Goal: Task Accomplishment & Management: Manage account settings

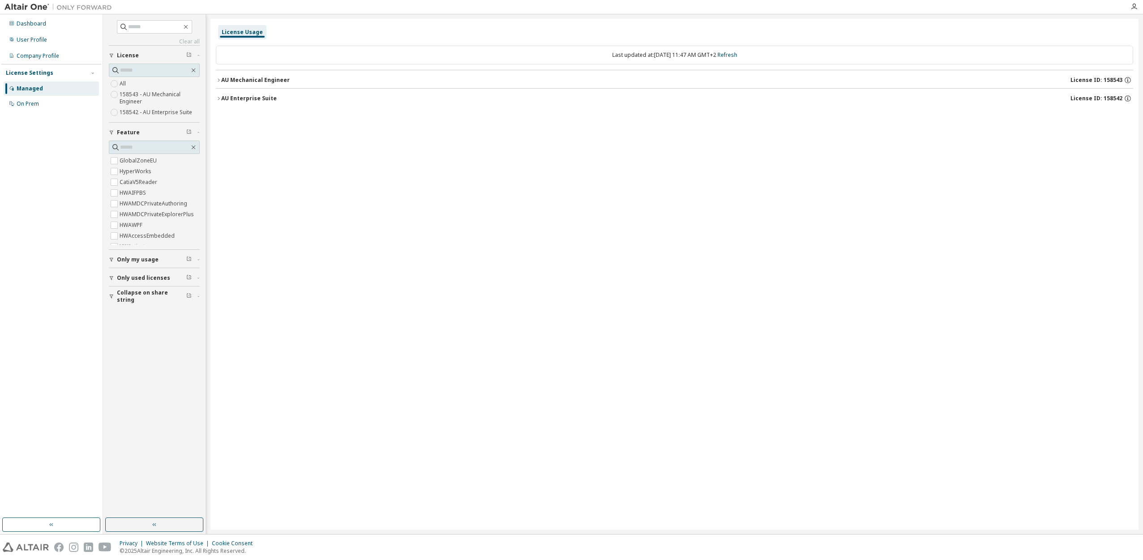
click at [130, 258] on span "Only my usage" at bounding box center [138, 259] width 42 height 7
click at [218, 79] on icon "button" at bounding box center [218, 79] width 5 height 5
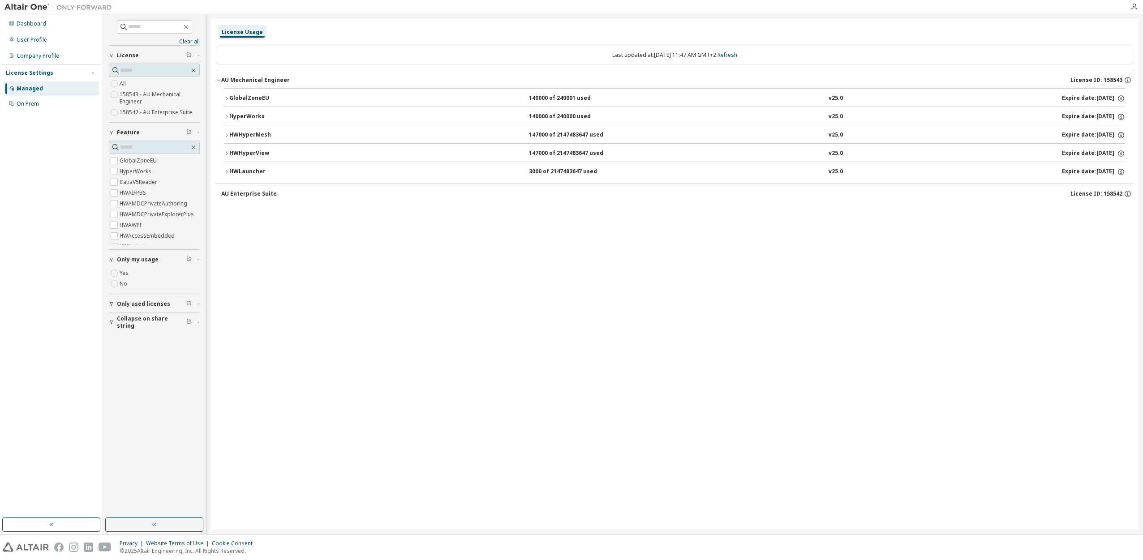
click at [225, 192] on div "AU Enterprise Suite" at bounding box center [249, 193] width 56 height 7
click at [499, 209] on div "Last updated at: Thu 2025-10-02 11:47 AM GMT+2 Refresh AU Mechanical Engineer L…" at bounding box center [674, 124] width 917 height 169
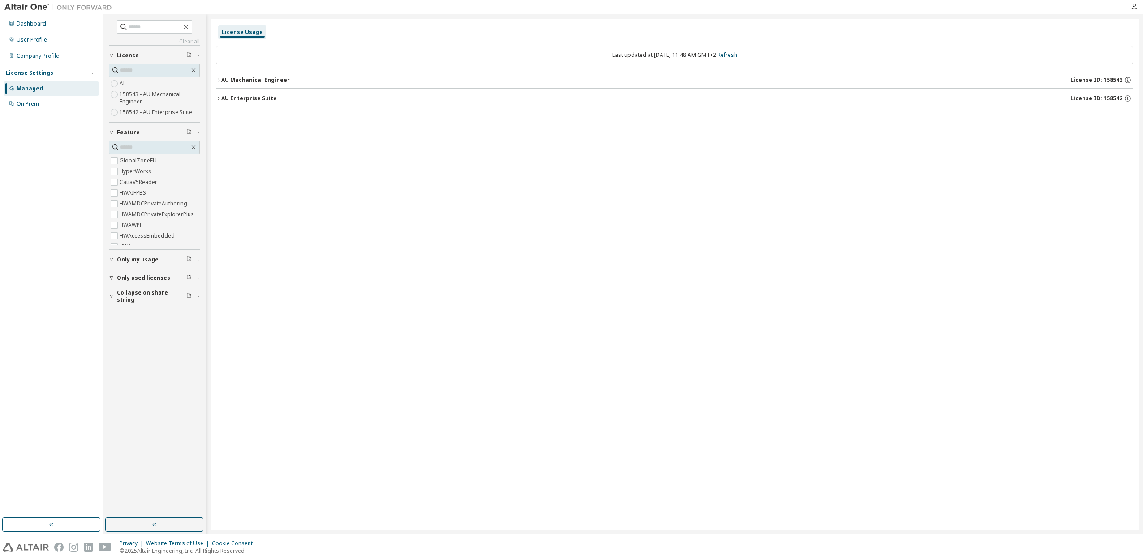
click at [152, 266] on button "Only my usage" at bounding box center [154, 260] width 91 height 20
click at [219, 79] on icon "button" at bounding box center [218, 79] width 5 height 5
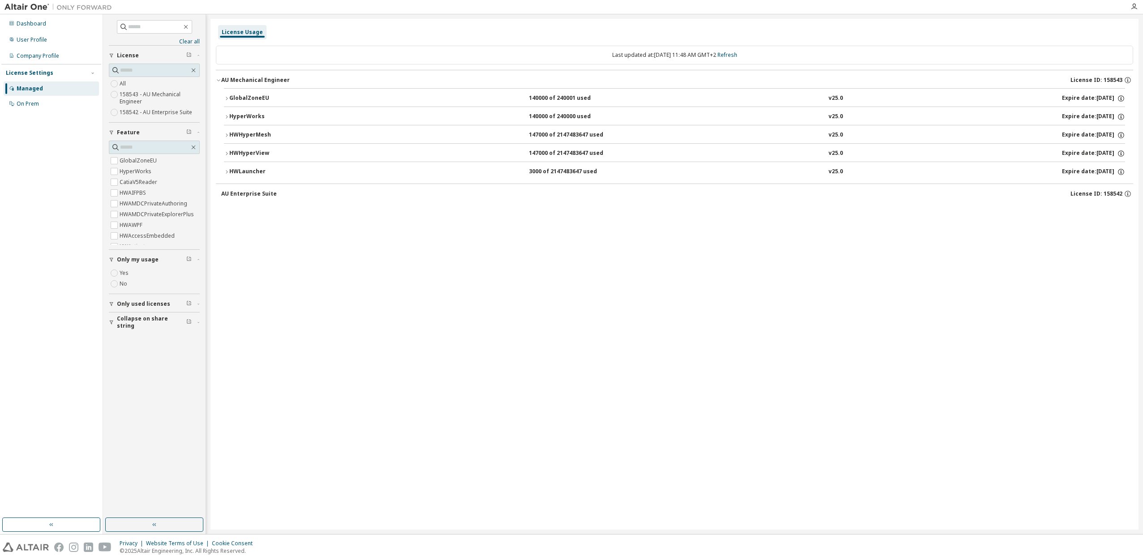
click at [149, 305] on span "Only used licenses" at bounding box center [143, 304] width 53 height 7
click at [126, 314] on label "Yes" at bounding box center [125, 317] width 11 height 11
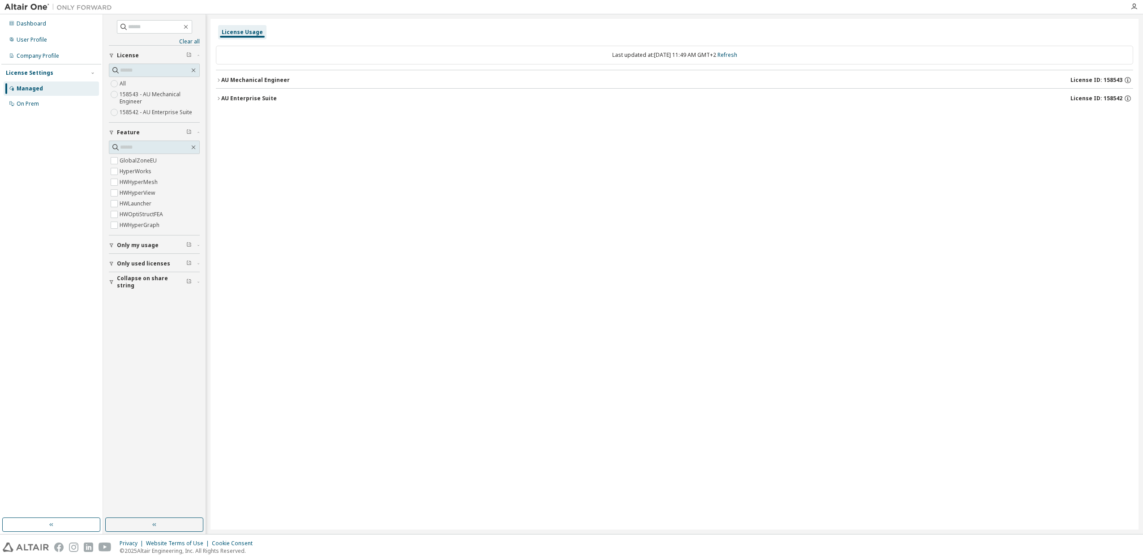
click at [226, 83] on div "AU Mechanical Engineer" at bounding box center [255, 80] width 69 height 7
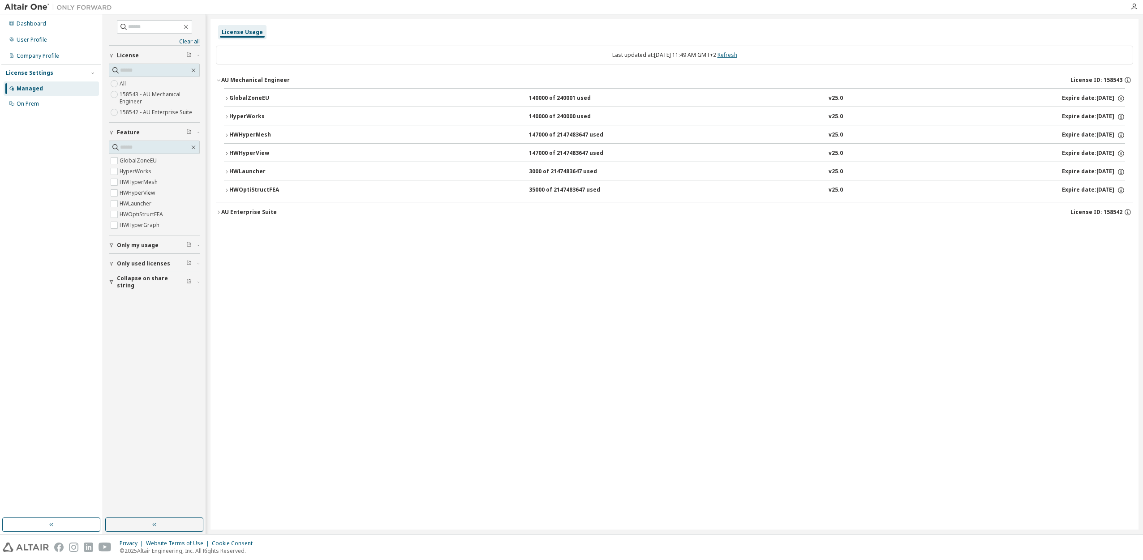
click at [733, 52] on link "Refresh" at bounding box center [728, 55] width 20 height 8
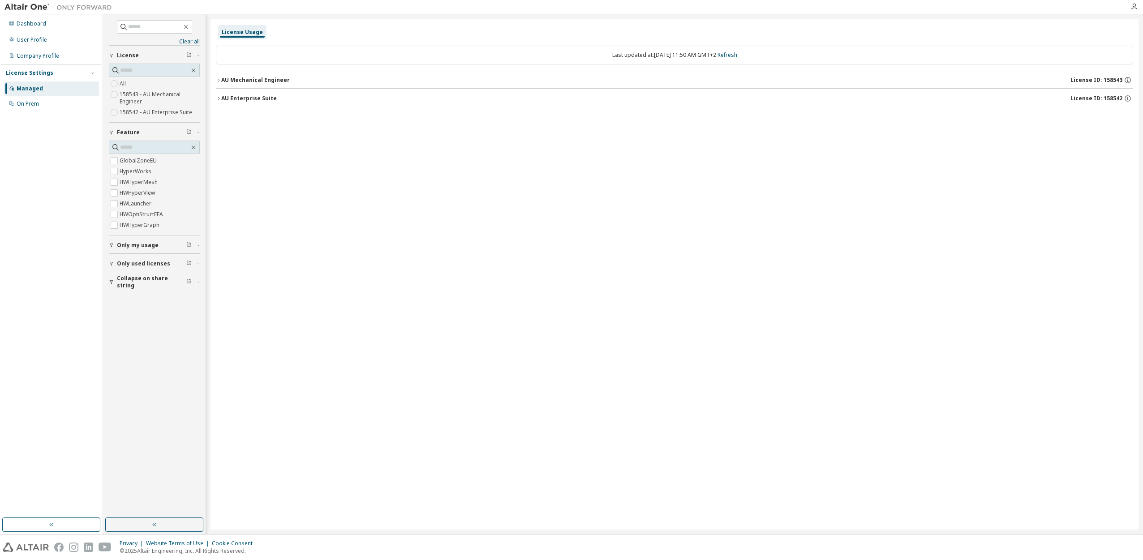
click at [121, 247] on span "Only my usage" at bounding box center [138, 245] width 42 height 7
click at [221, 96] on icon "button" at bounding box center [218, 98] width 5 height 5
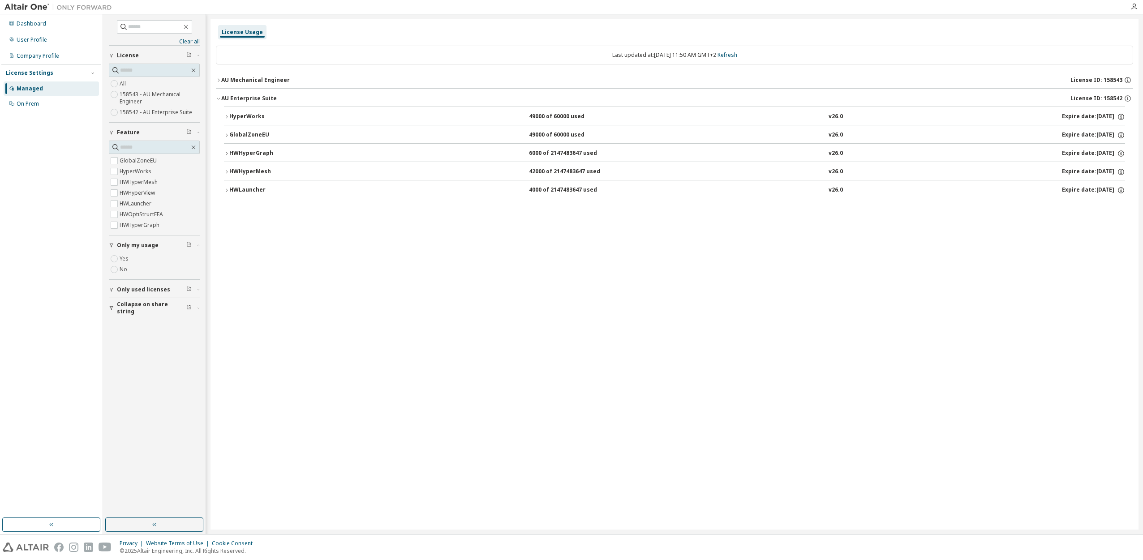
click at [224, 82] on div "AU Mechanical Engineer" at bounding box center [255, 80] width 69 height 7
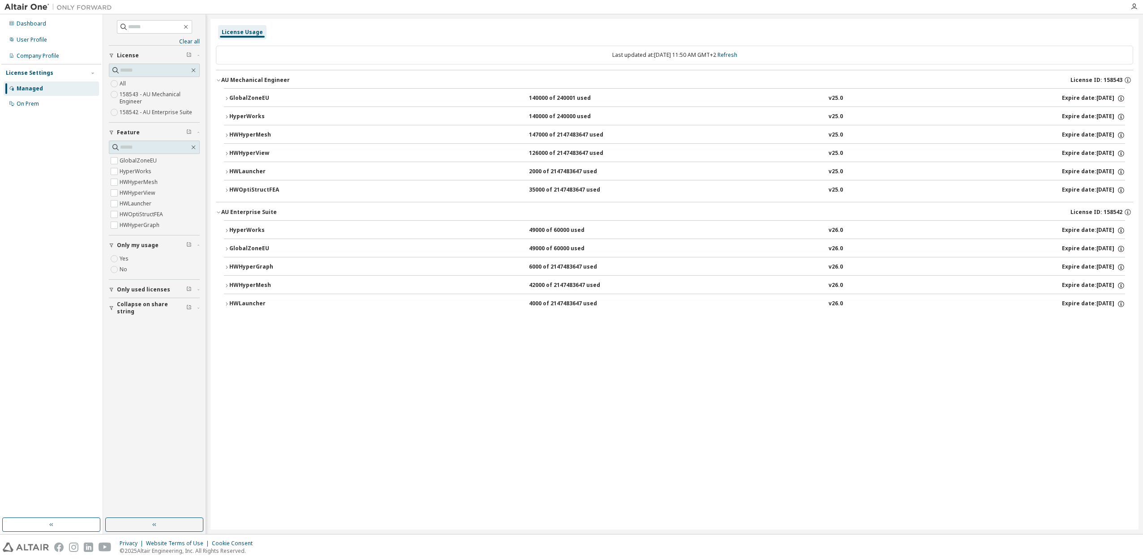
click at [225, 134] on icon "button" at bounding box center [226, 135] width 5 height 5
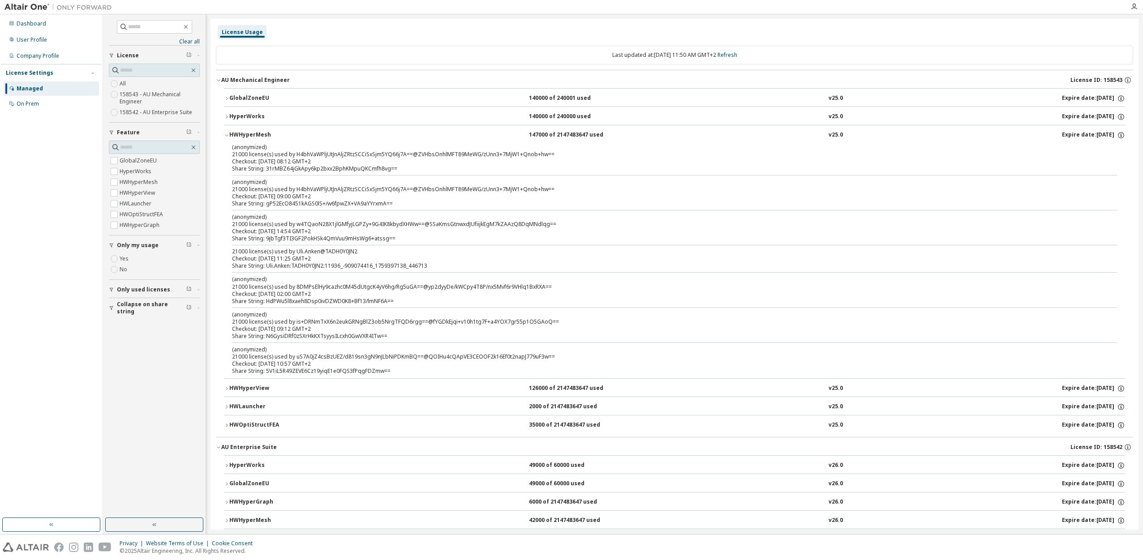
click at [228, 132] on button "HWHyperMesh 147000 of 2147483647 used v25.0 Expire date: 2025-10-10" at bounding box center [674, 135] width 901 height 20
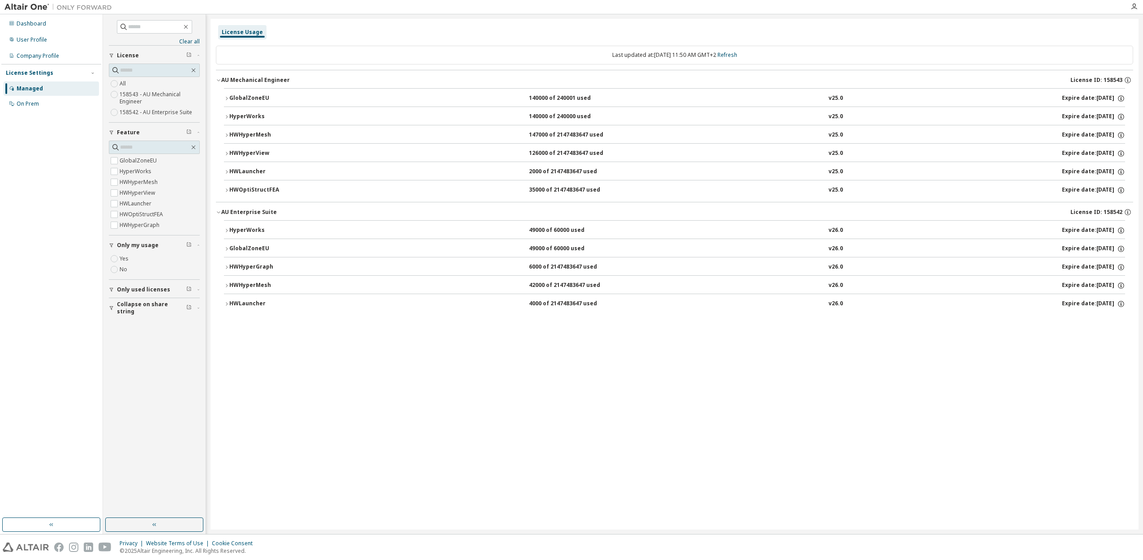
click at [228, 154] on icon "button" at bounding box center [226, 153] width 5 height 5
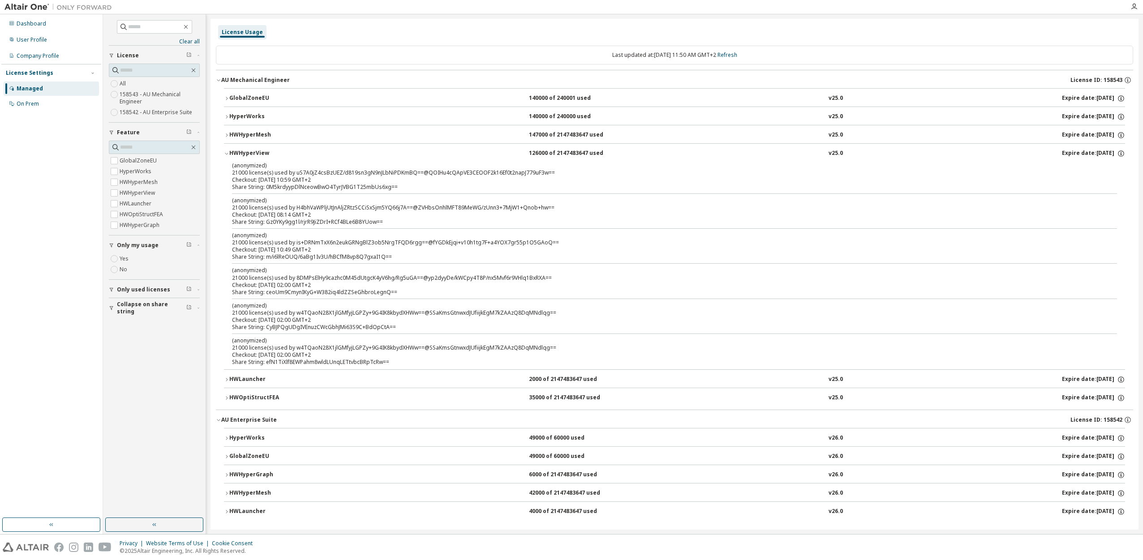
click at [226, 155] on icon "button" at bounding box center [226, 153] width 5 height 5
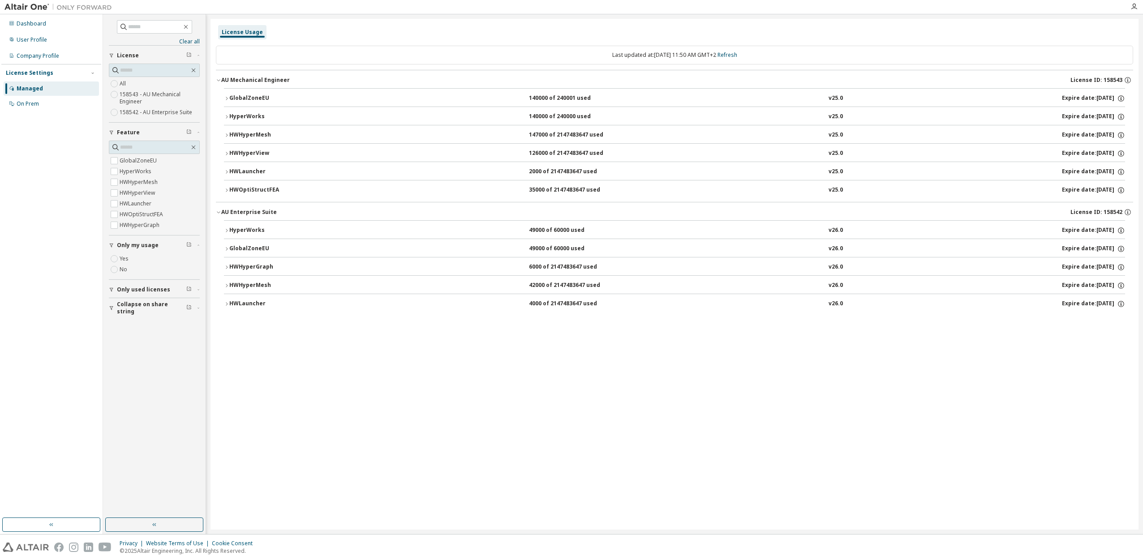
click at [116, 288] on div "button" at bounding box center [113, 289] width 8 height 5
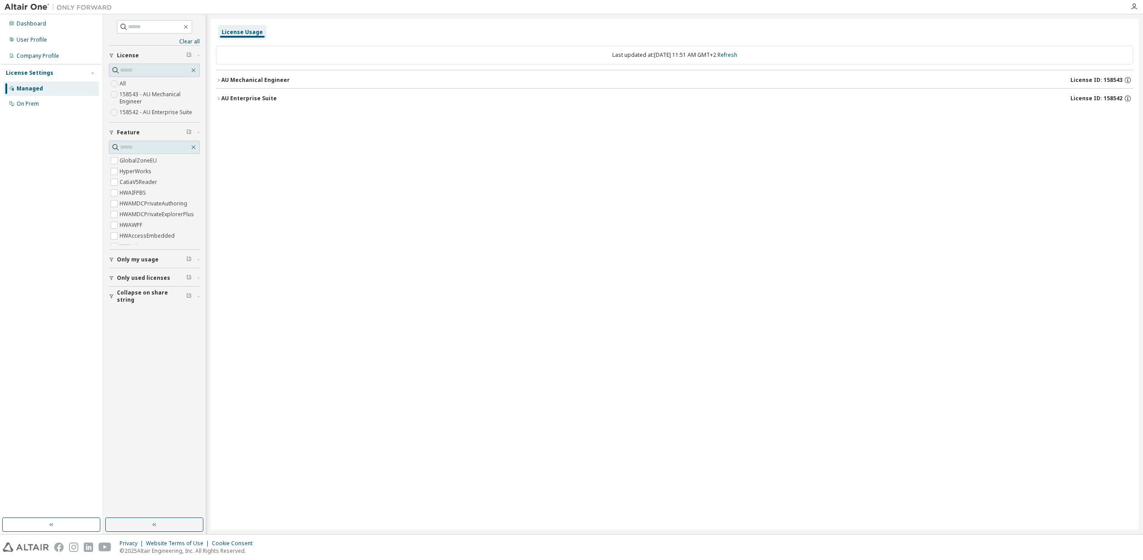
click at [122, 296] on span "Collapse on share string" at bounding box center [151, 296] width 69 height 14
click at [224, 81] on div "AU Mechanical Engineer" at bounding box center [255, 80] width 69 height 7
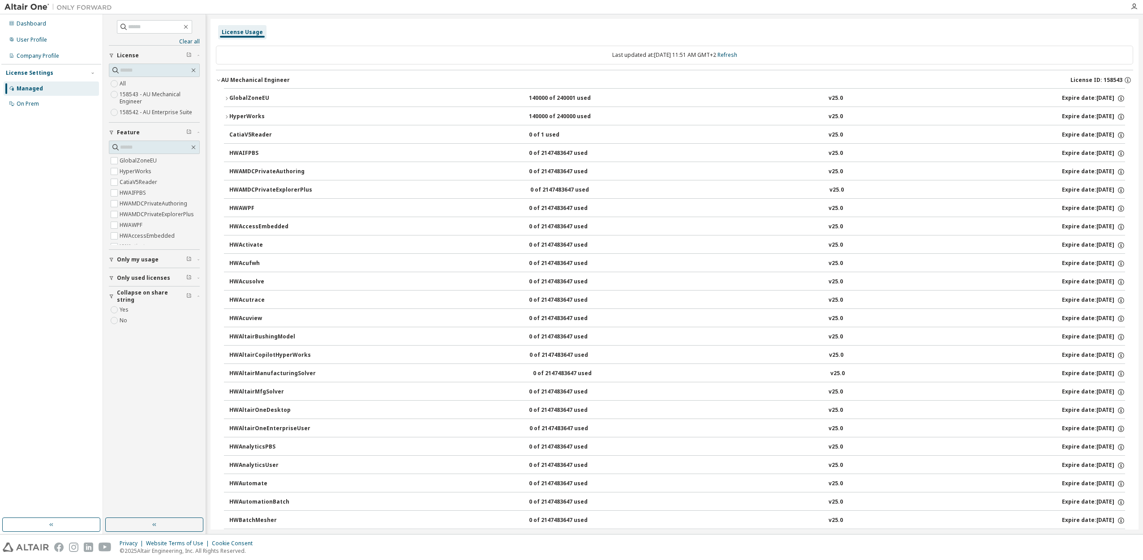
click at [224, 81] on div "AU Mechanical Engineer" at bounding box center [255, 80] width 69 height 7
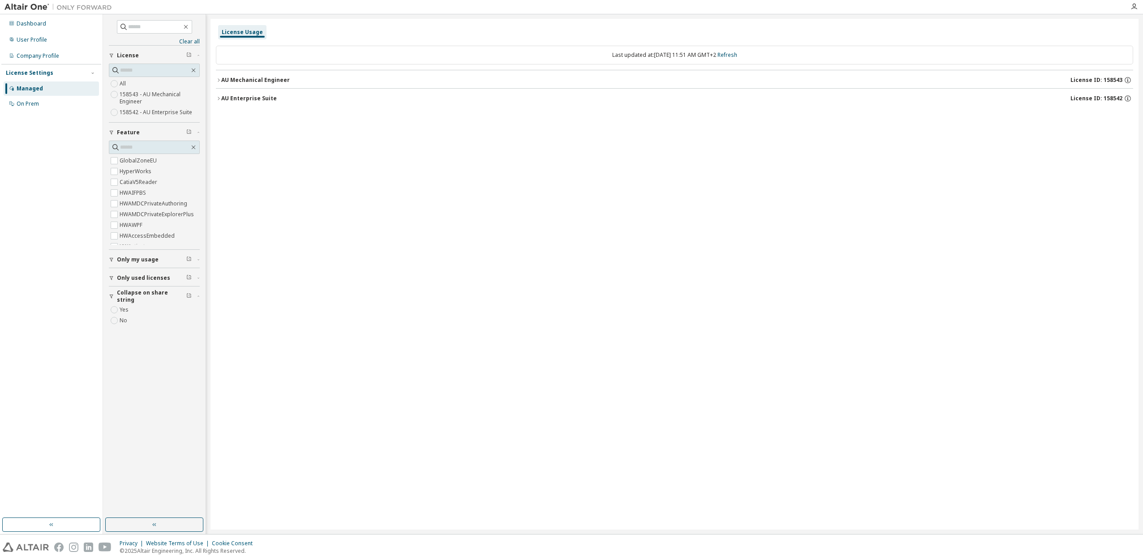
click at [220, 93] on button "AU Enterprise Suite License ID: 158542" at bounding box center [674, 99] width 917 height 20
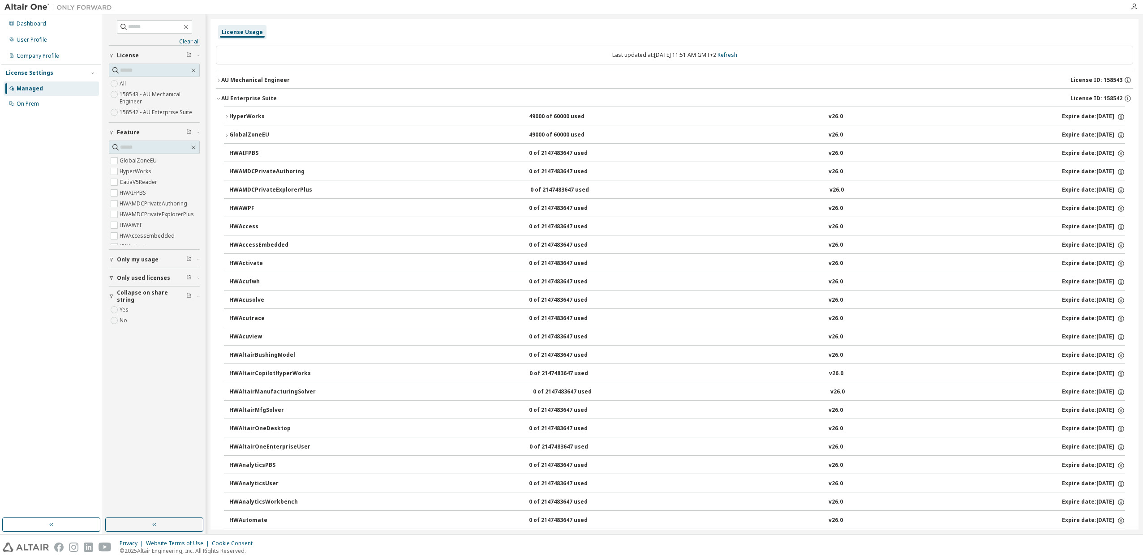
click at [226, 114] on icon "button" at bounding box center [226, 116] width 5 height 5
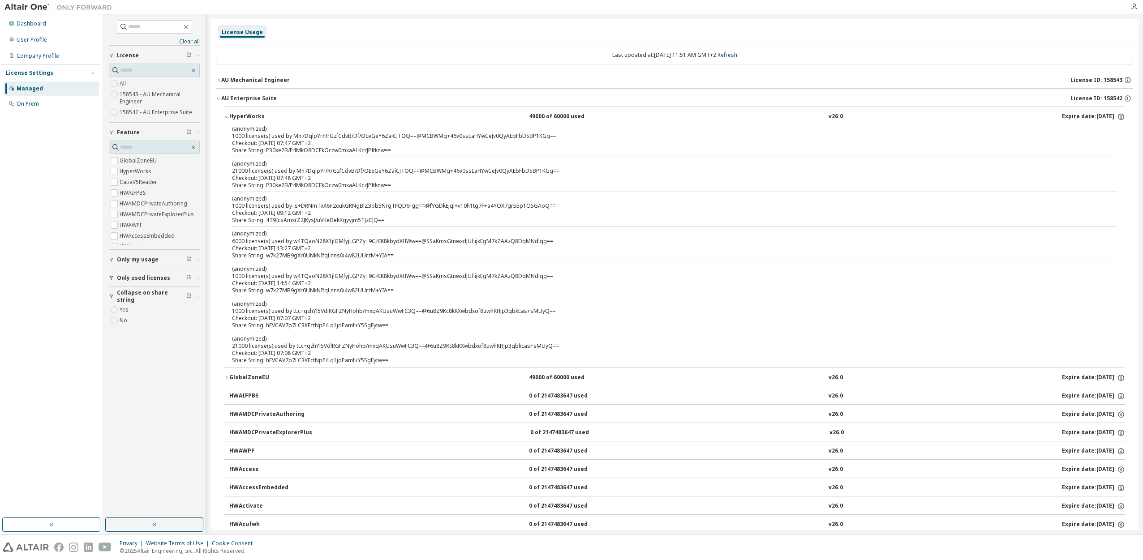
click at [227, 113] on button "HyperWorks 49000 of 60000 used v26.0 Expire date: 2025-10-10" at bounding box center [674, 117] width 901 height 20
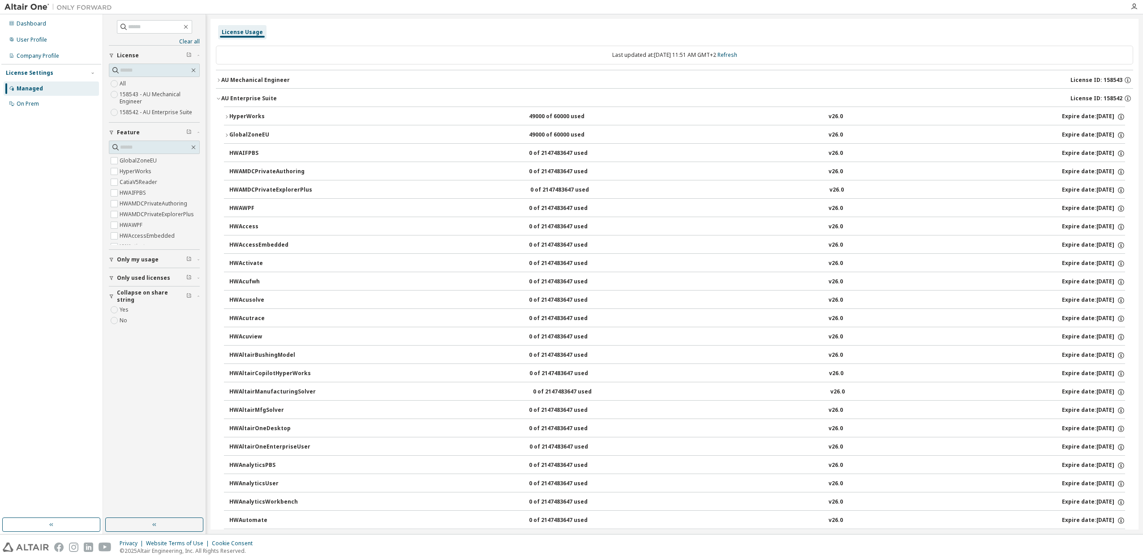
click at [118, 262] on span "Only my usage" at bounding box center [138, 259] width 42 height 7
click at [217, 96] on icon "button" at bounding box center [218, 98] width 5 height 5
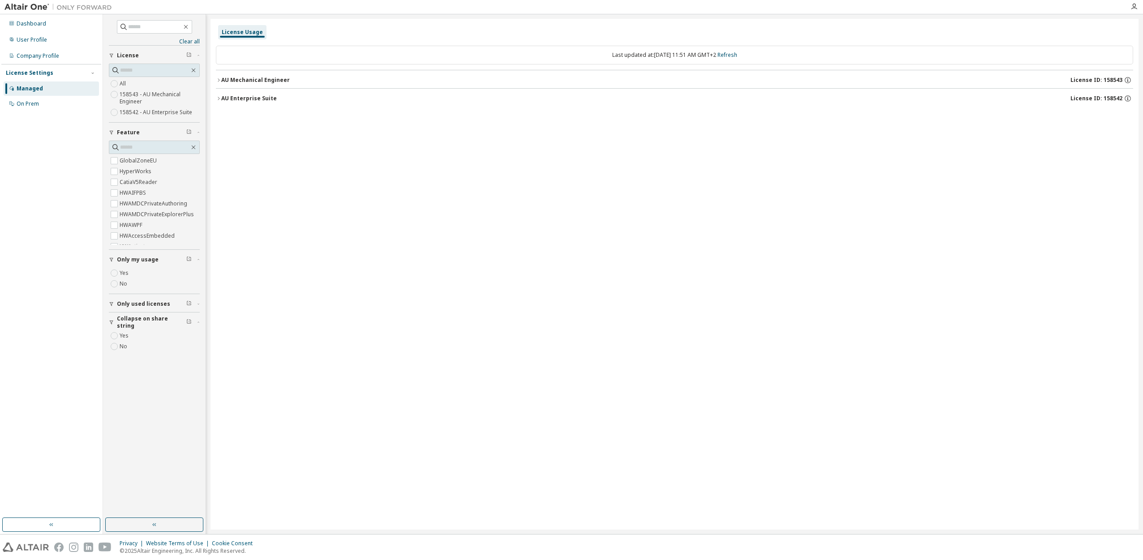
click at [226, 77] on div "AU Mechanical Engineer" at bounding box center [255, 80] width 69 height 7
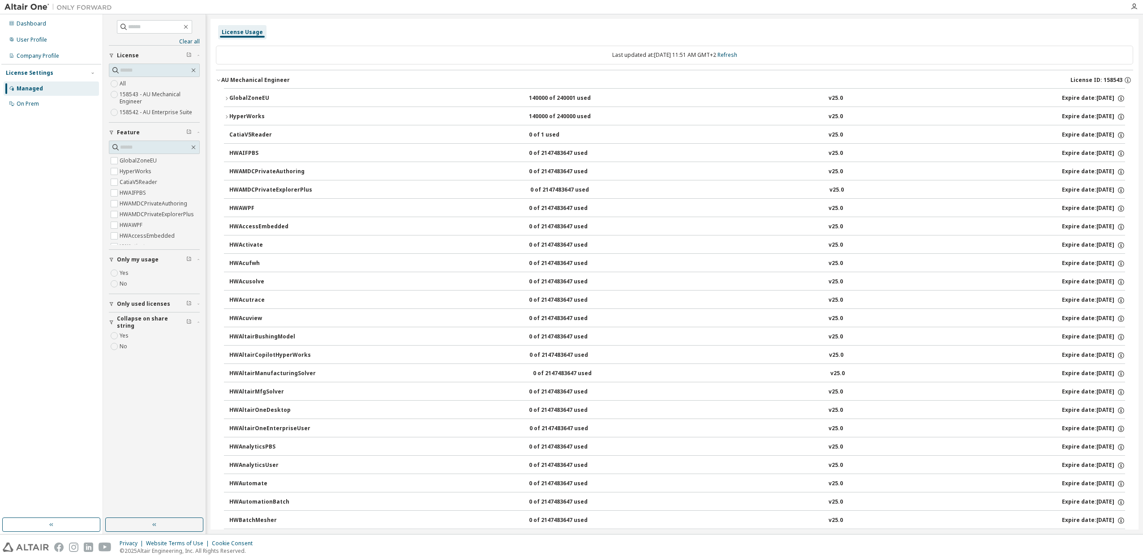
click at [229, 98] on div "GlobalZoneEU" at bounding box center [269, 99] width 81 height 8
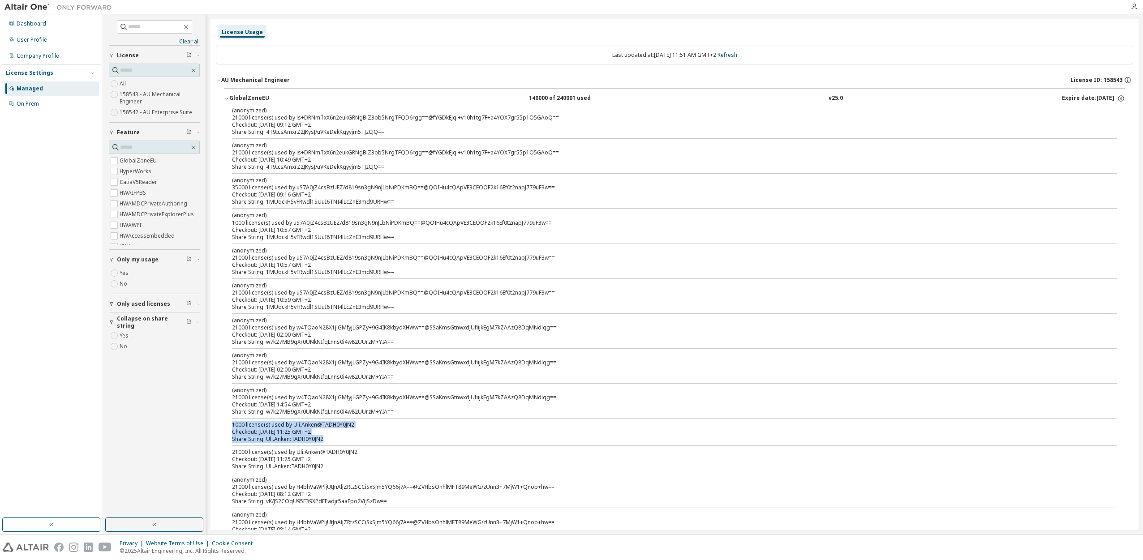
drag, startPoint x: 230, startPoint y: 426, endPoint x: 336, endPoint y: 443, distance: 107.9
click at [336, 443] on div "(anonymized) 21000 license(s) used by is+DRNmTxX6n2eukGRNgBlZ3ob5NrgTFQD6rgg==@…" at bounding box center [674, 378] width 901 height 542
click at [216, 79] on icon "button" at bounding box center [218, 79] width 5 height 5
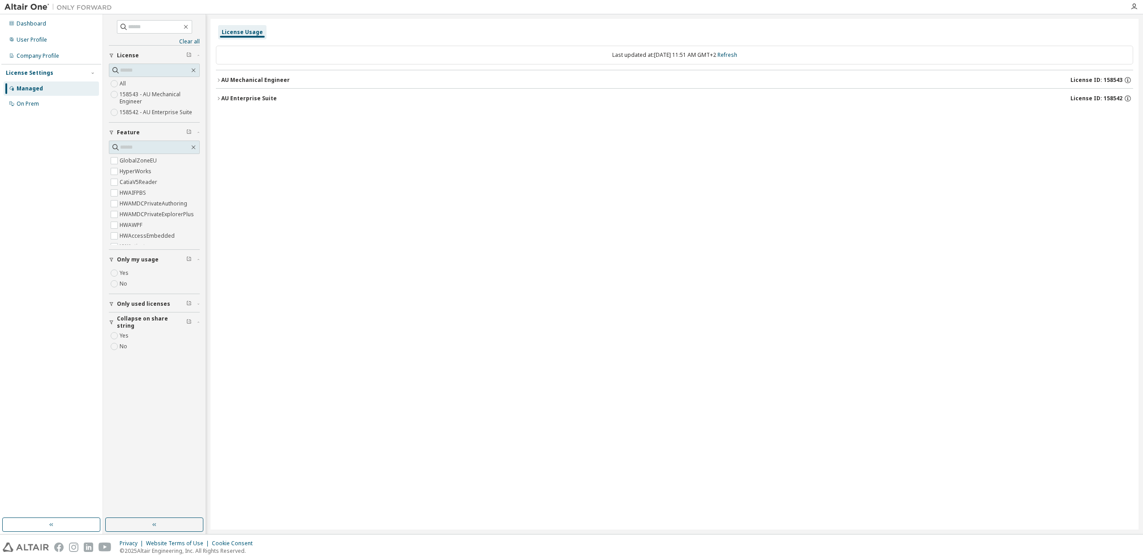
click at [219, 96] on icon "button" at bounding box center [218, 98] width 5 height 5
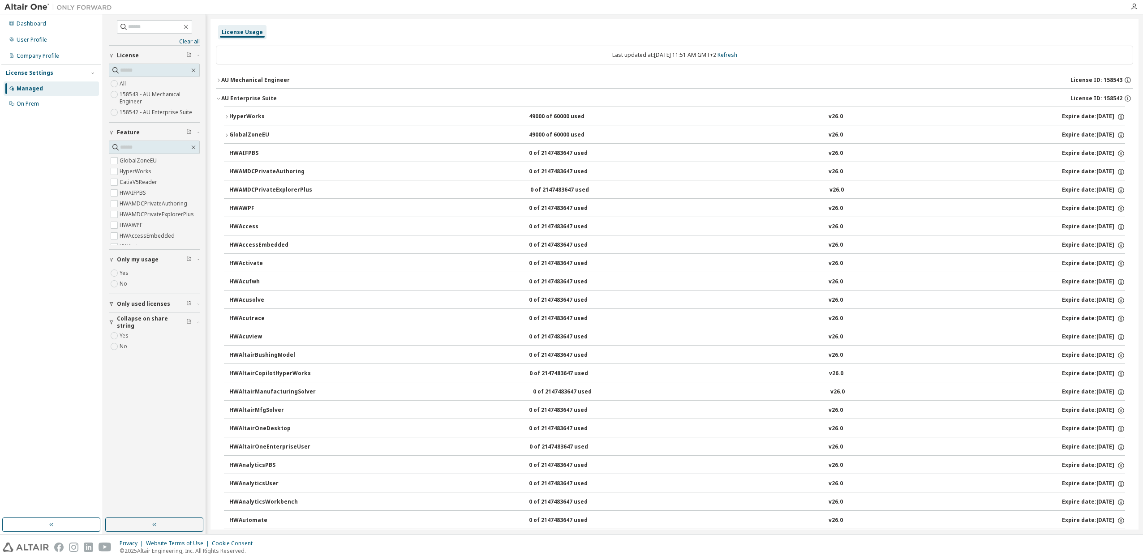
click at [227, 116] on icon "button" at bounding box center [227, 116] width 2 height 3
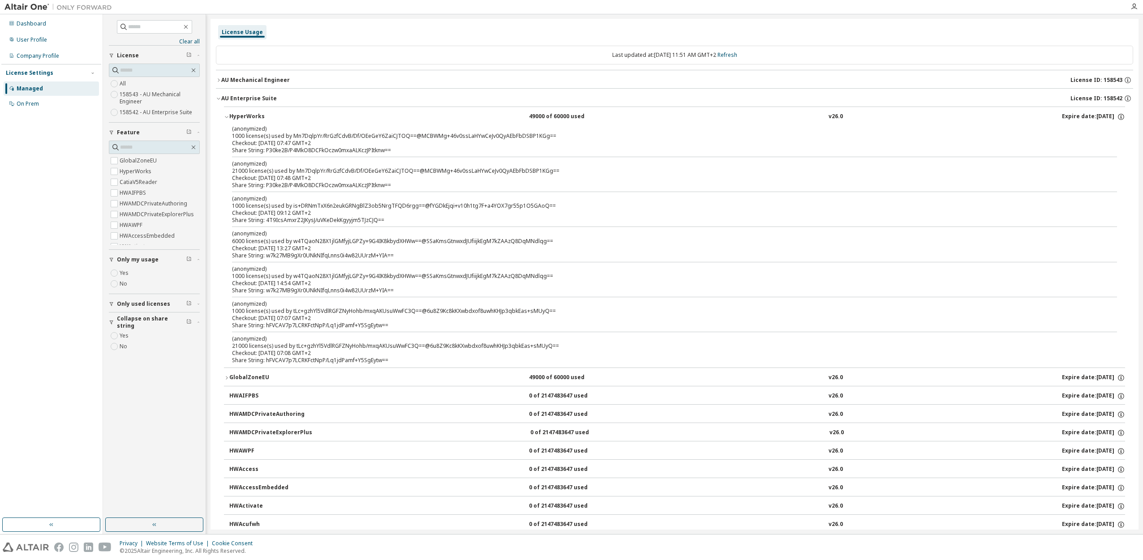
click at [228, 115] on icon "button" at bounding box center [226, 116] width 5 height 5
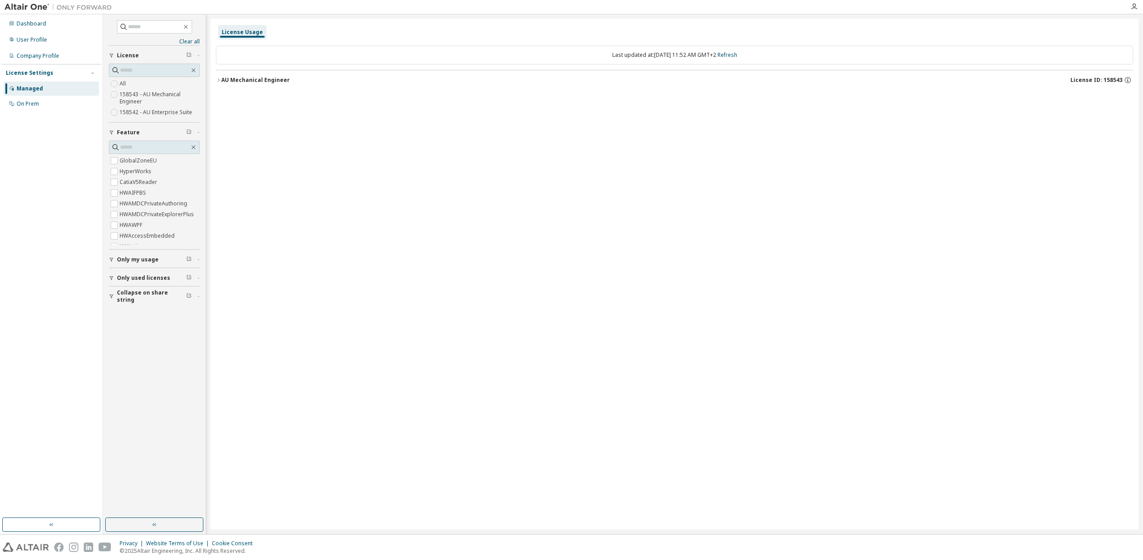
click at [218, 79] on icon "button" at bounding box center [218, 79] width 5 height 5
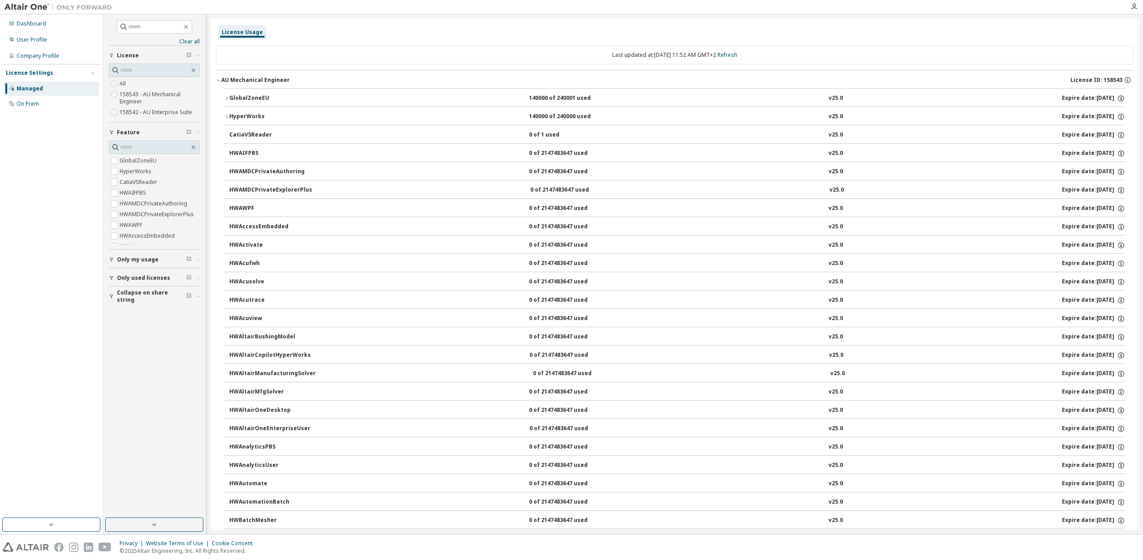
click at [129, 258] on span "Only my usage" at bounding box center [138, 259] width 42 height 7
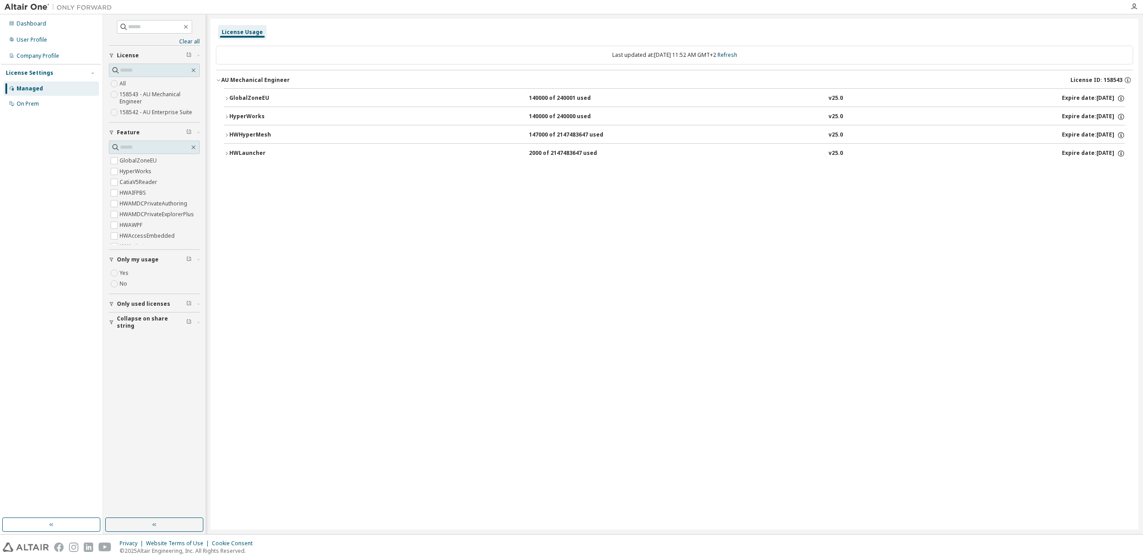
click at [145, 110] on label "158542 - AU Enterprise Suite" at bounding box center [157, 112] width 74 height 11
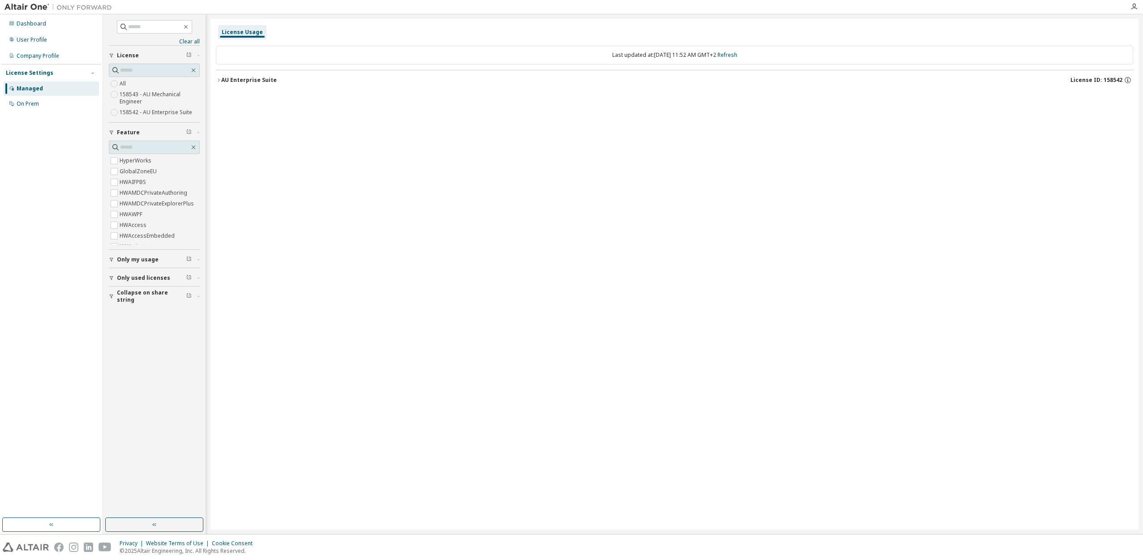
click at [217, 78] on icon "button" at bounding box center [218, 79] width 5 height 5
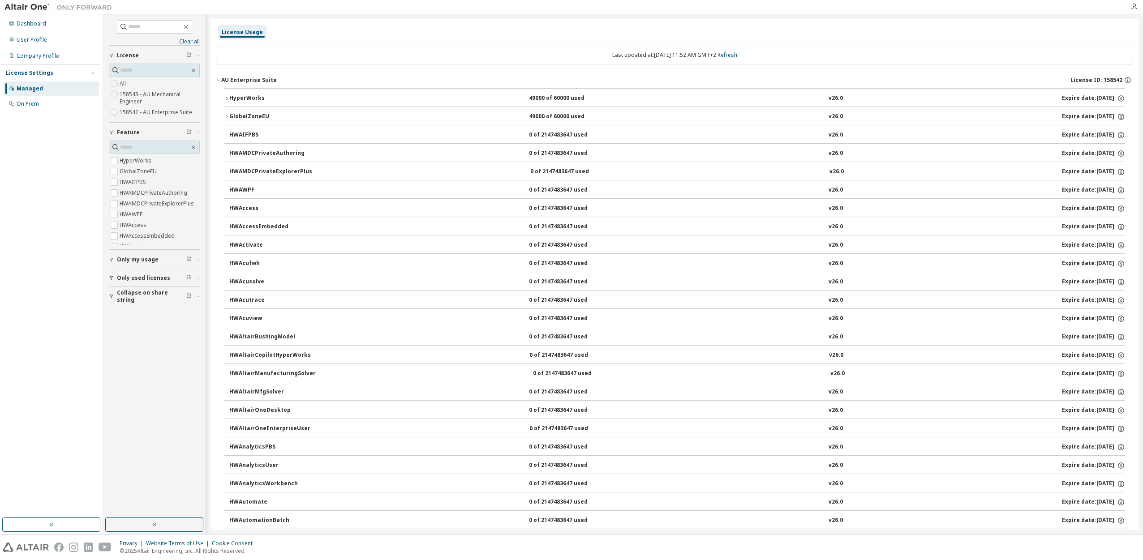
click at [219, 78] on icon "button" at bounding box center [218, 79] width 5 height 5
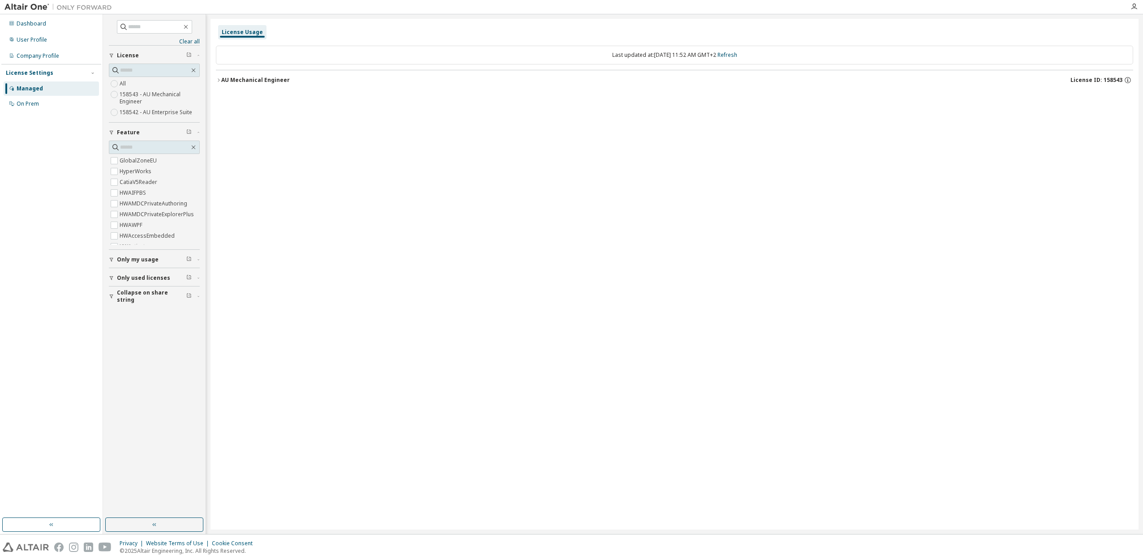
click at [218, 77] on button "AU Mechanical Engineer License ID: 158543" at bounding box center [674, 80] width 917 height 20
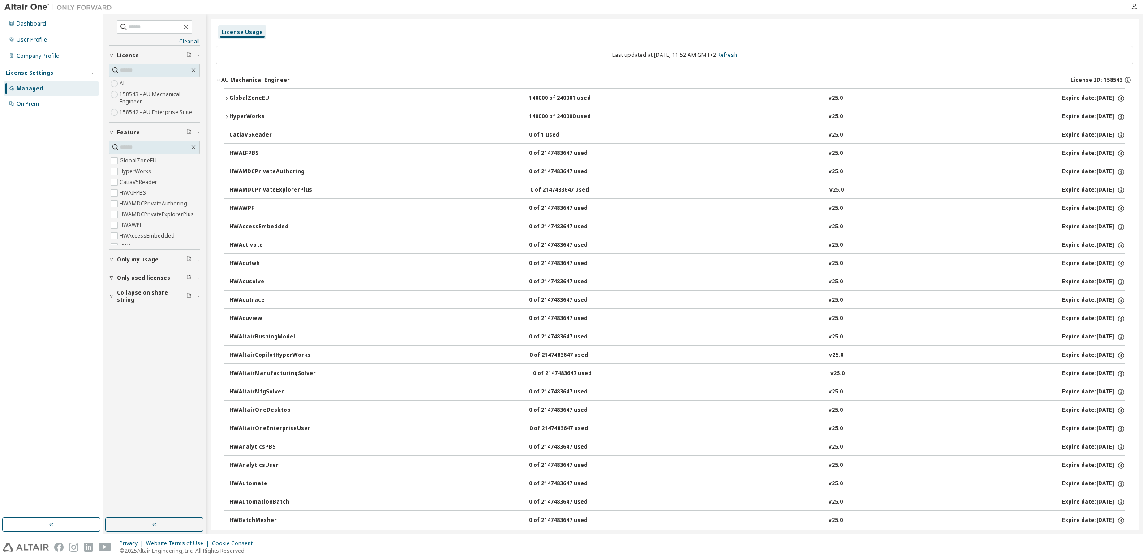
click at [164, 256] on div "Only my usage" at bounding box center [157, 259] width 80 height 7
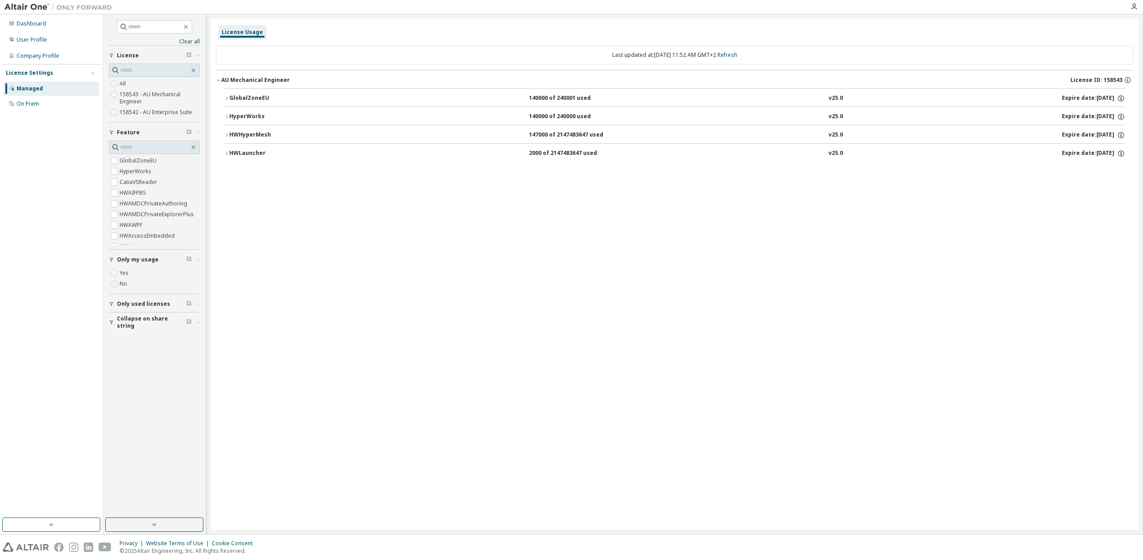
click at [227, 151] on icon "button" at bounding box center [226, 153] width 5 height 5
click at [737, 53] on link "Refresh" at bounding box center [728, 55] width 20 height 8
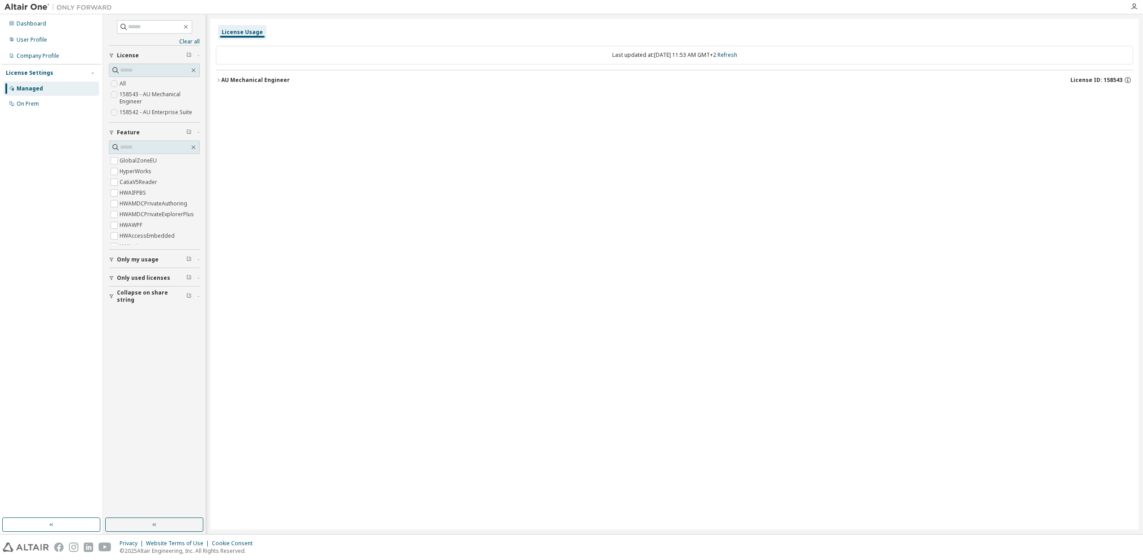
click at [219, 77] on icon "button" at bounding box center [218, 79] width 5 height 5
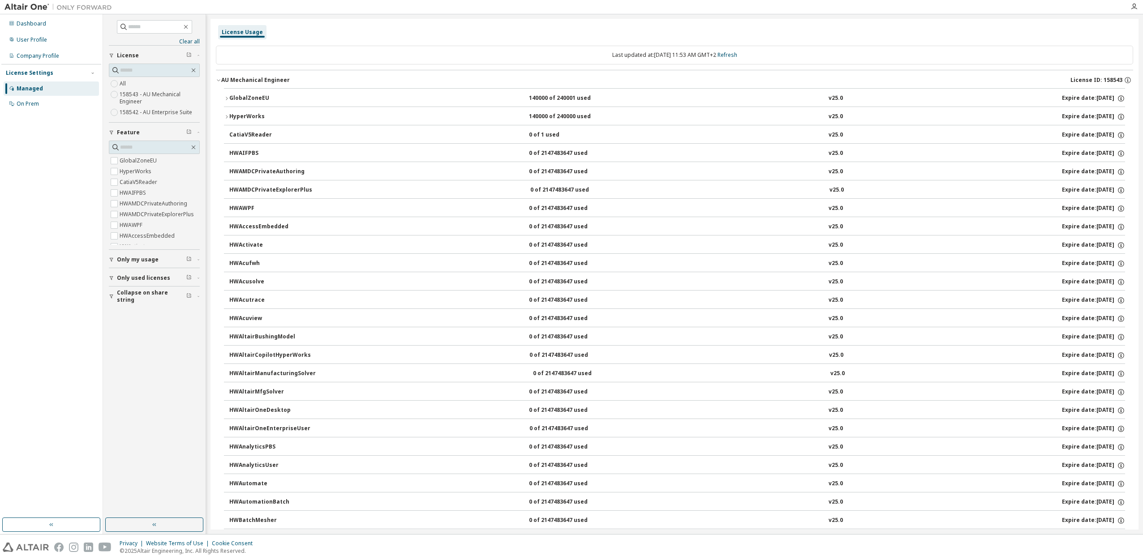
click at [219, 77] on icon "button" at bounding box center [218, 79] width 5 height 5
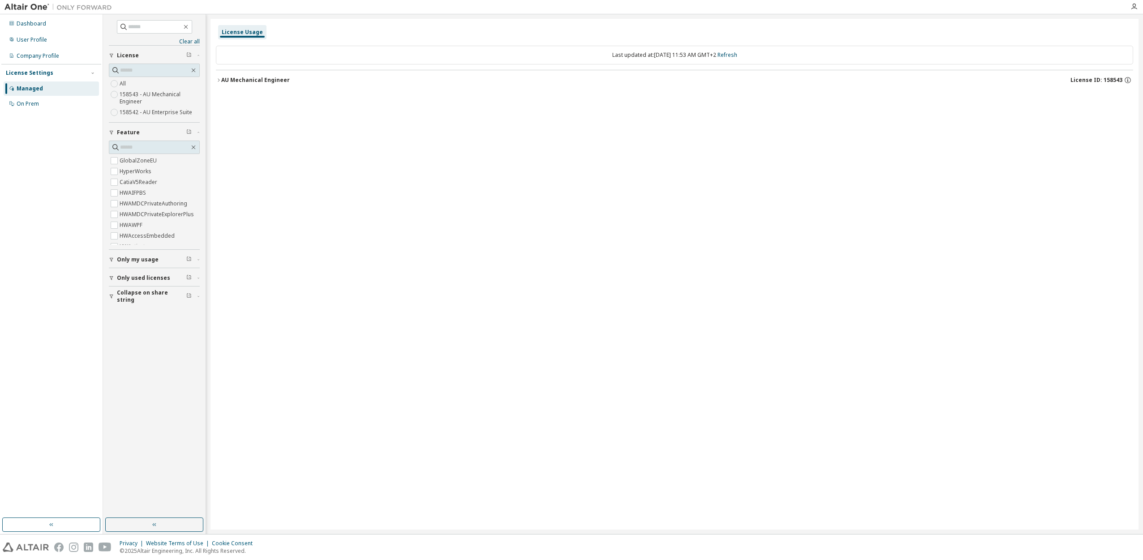
click at [129, 254] on button "Only my usage" at bounding box center [154, 260] width 91 height 20
click at [220, 84] on button "AU Mechanical Engineer License ID: 158543" at bounding box center [674, 80] width 917 height 20
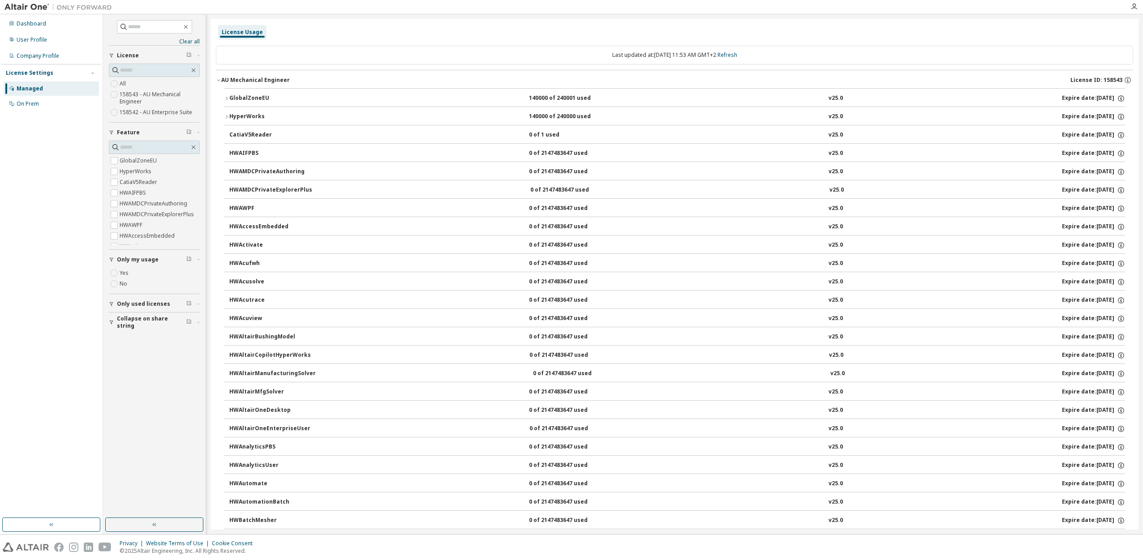
click at [219, 82] on icon "button" at bounding box center [218, 79] width 5 height 5
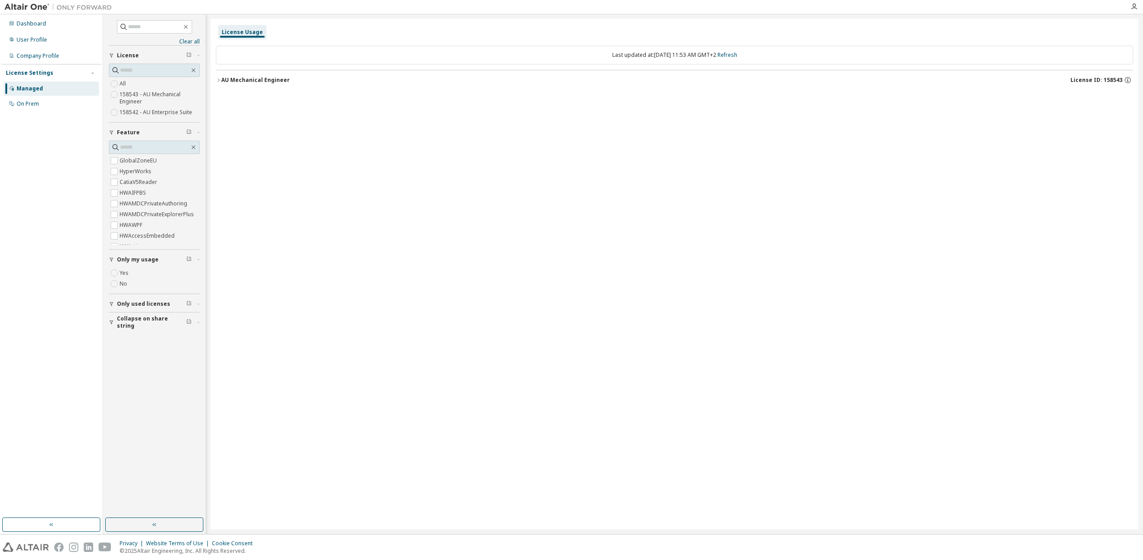
click at [219, 82] on icon "button" at bounding box center [218, 79] width 5 height 5
click at [219, 79] on icon "button" at bounding box center [218, 79] width 5 height 5
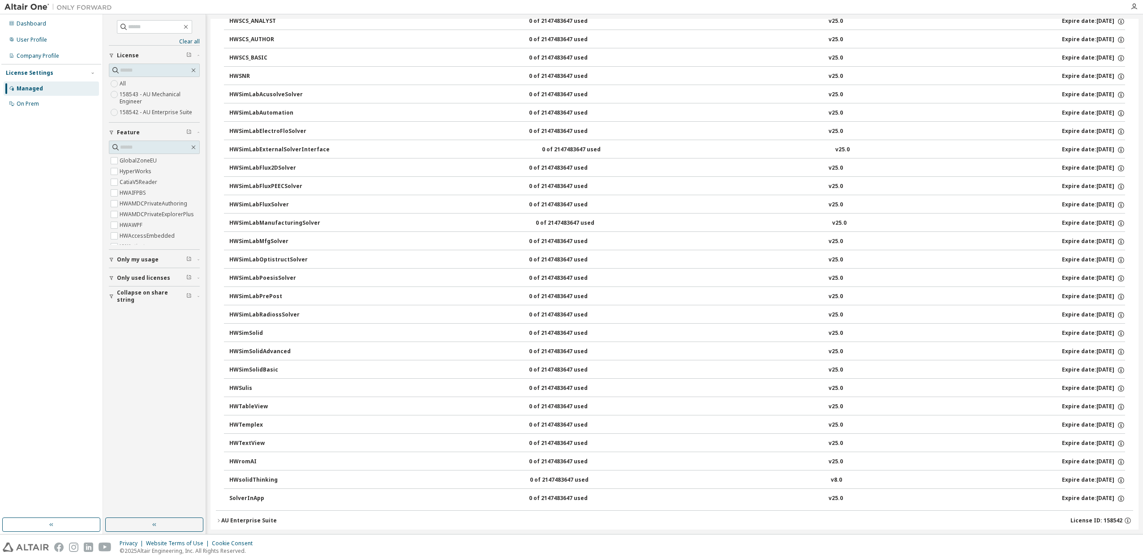
scroll to position [3468, 0]
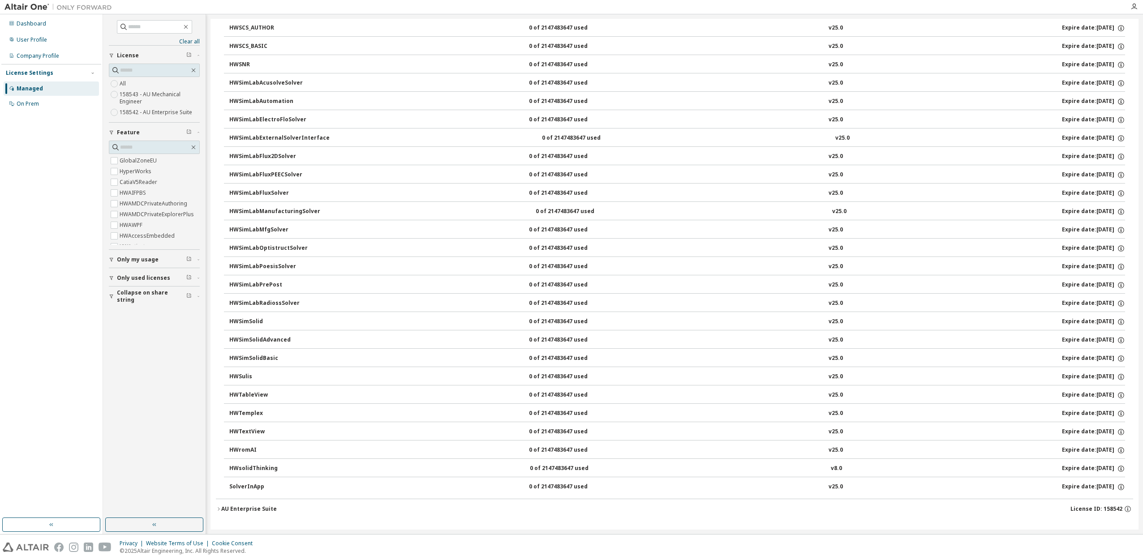
drag, startPoint x: 220, startPoint y: 508, endPoint x: 226, endPoint y: 500, distance: 10.3
click at [220, 508] on icon "button" at bounding box center [218, 509] width 5 height 5
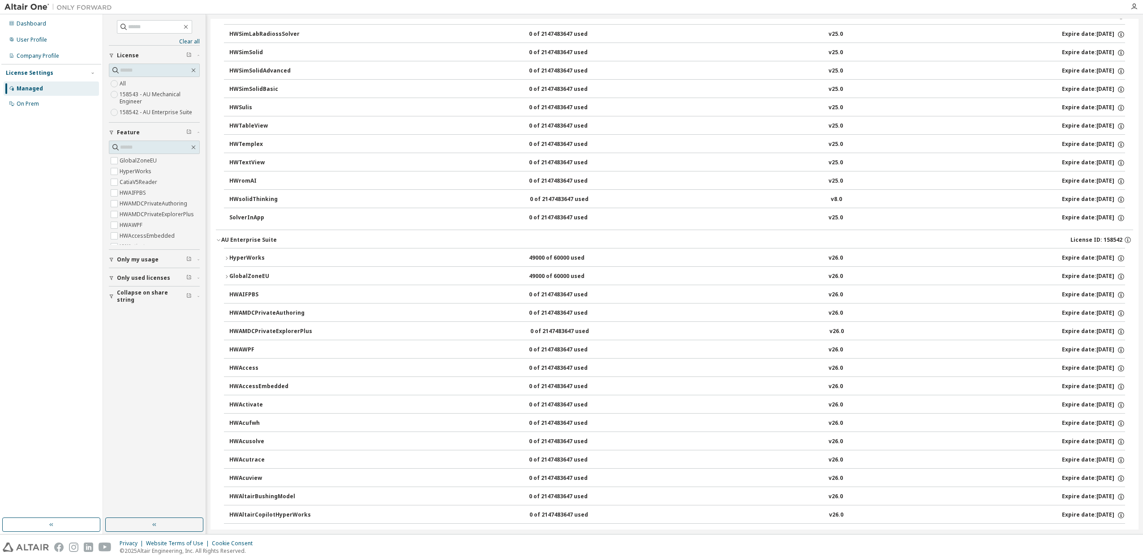
scroll to position [3916, 0]
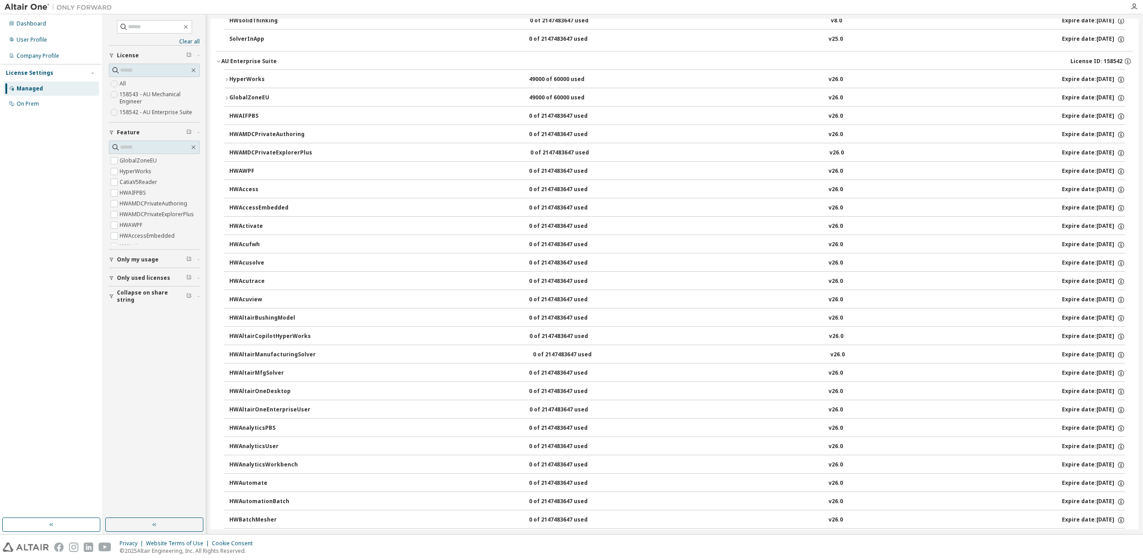
click at [227, 81] on icon "button" at bounding box center [226, 79] width 5 height 5
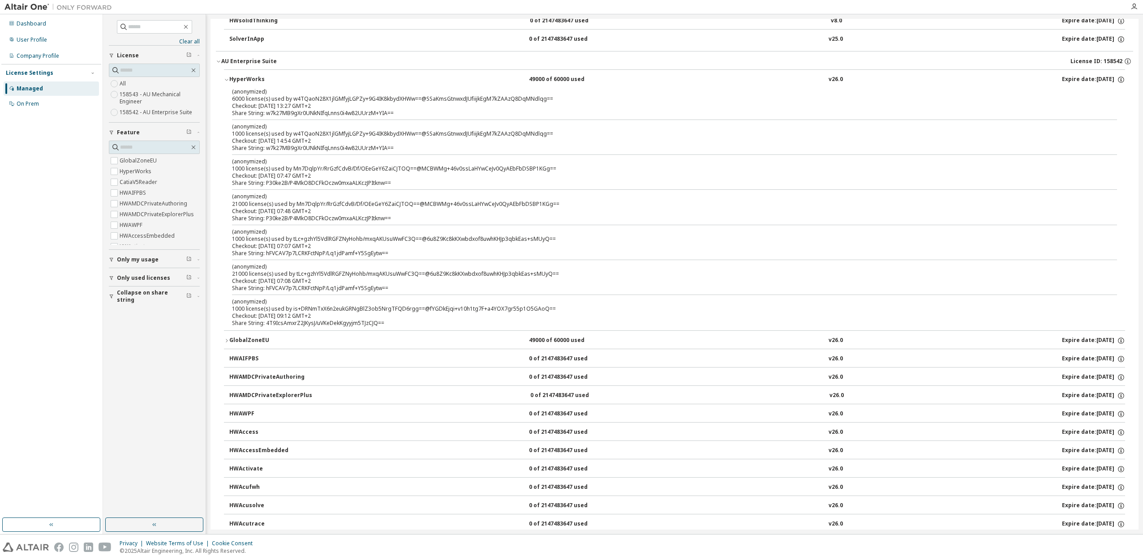
click at [228, 82] on icon "button" at bounding box center [226, 79] width 5 height 5
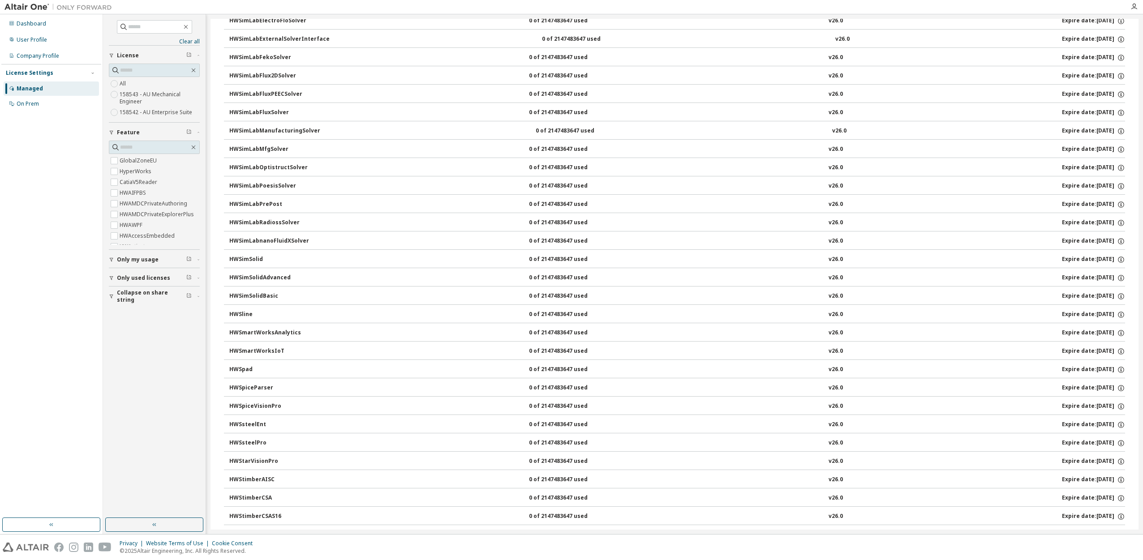
scroll to position [9513, 0]
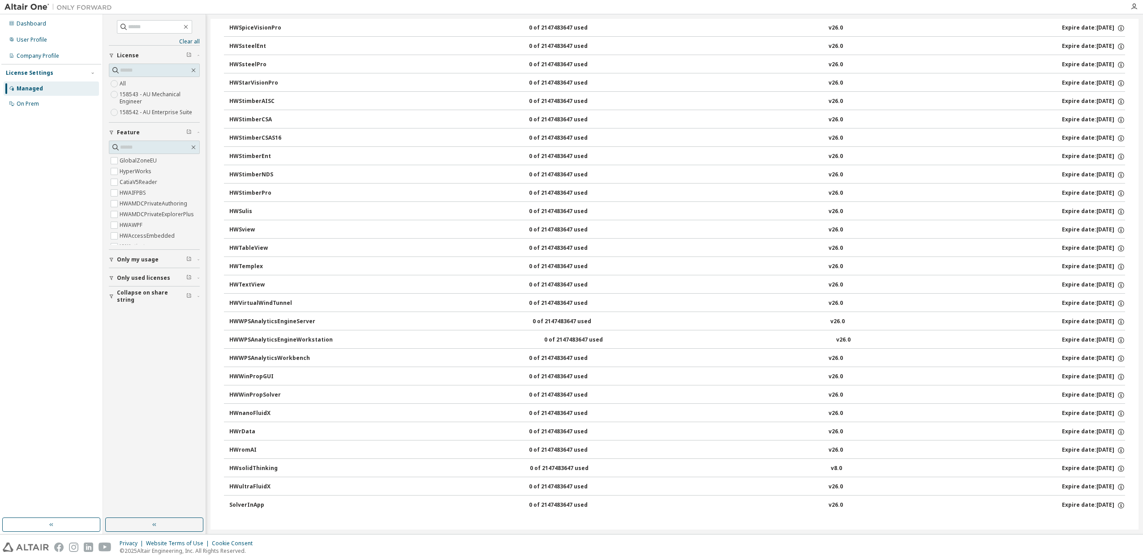
click at [143, 261] on span "Only my usage" at bounding box center [138, 259] width 42 height 7
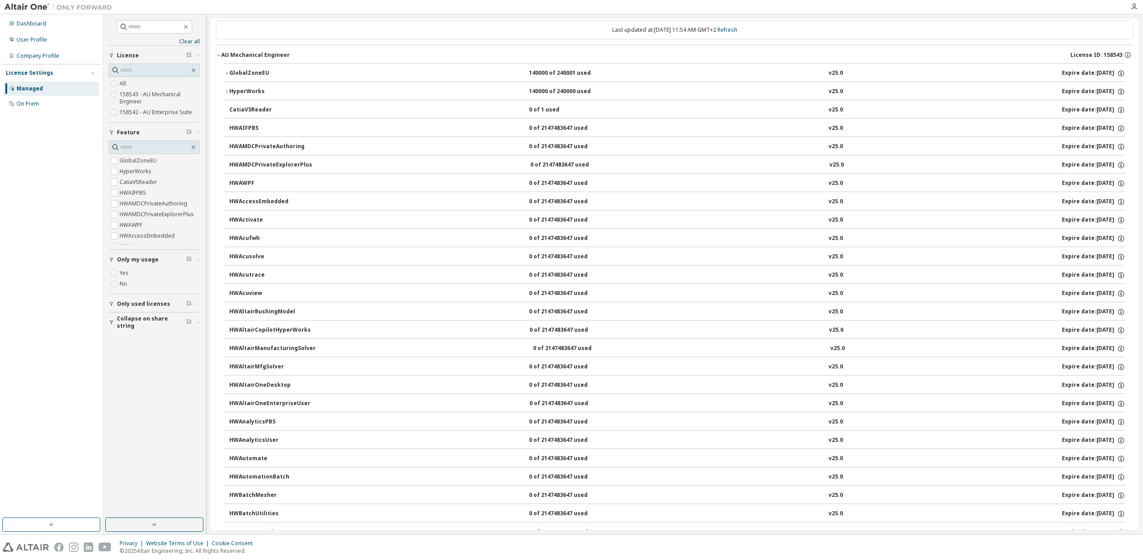
scroll to position [0, 0]
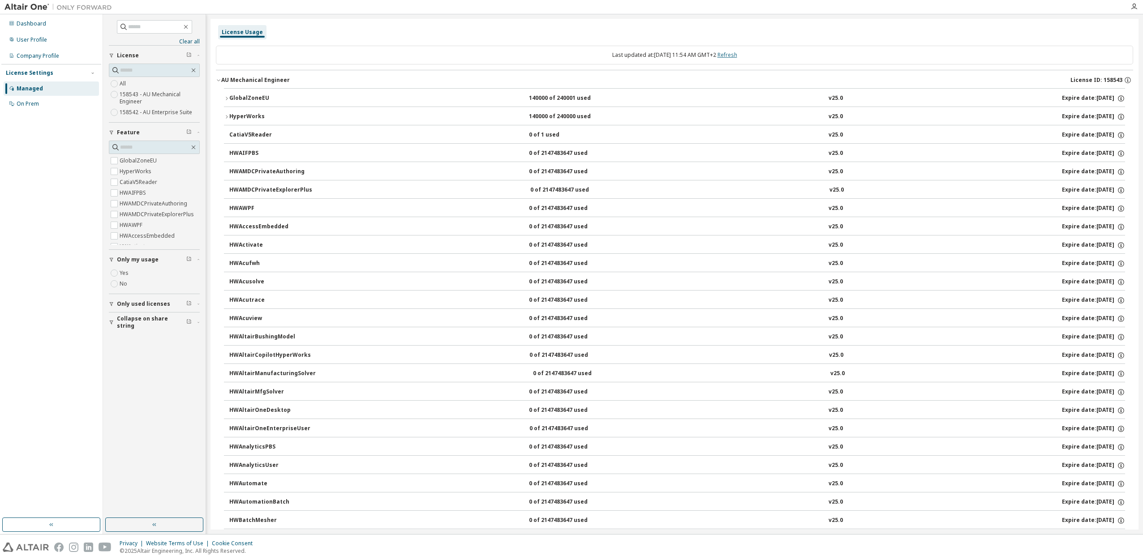
click at [732, 52] on link "Refresh" at bounding box center [728, 55] width 20 height 8
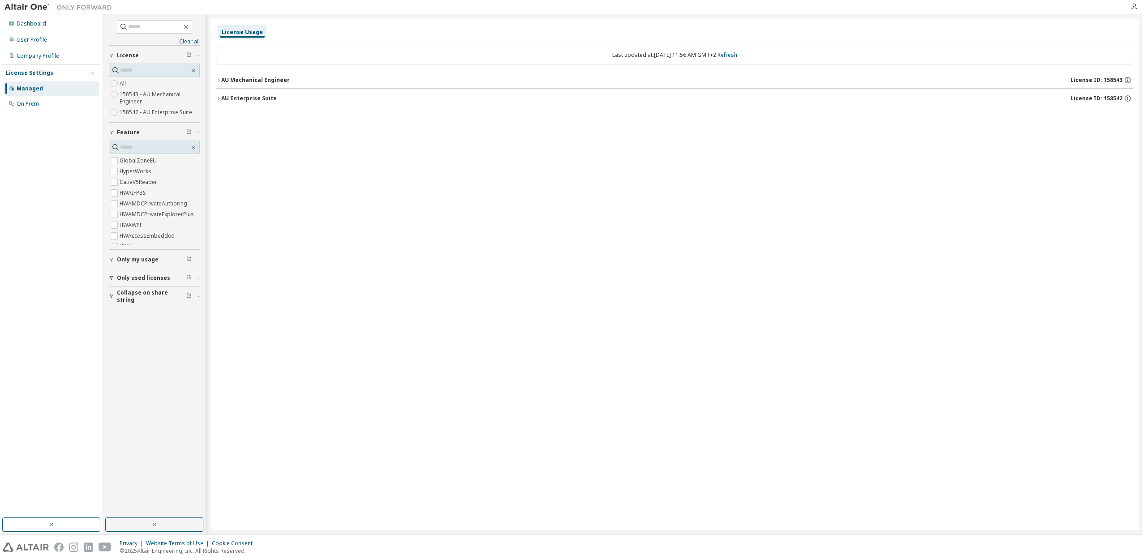
click at [220, 80] on icon "button" at bounding box center [218, 79] width 5 height 5
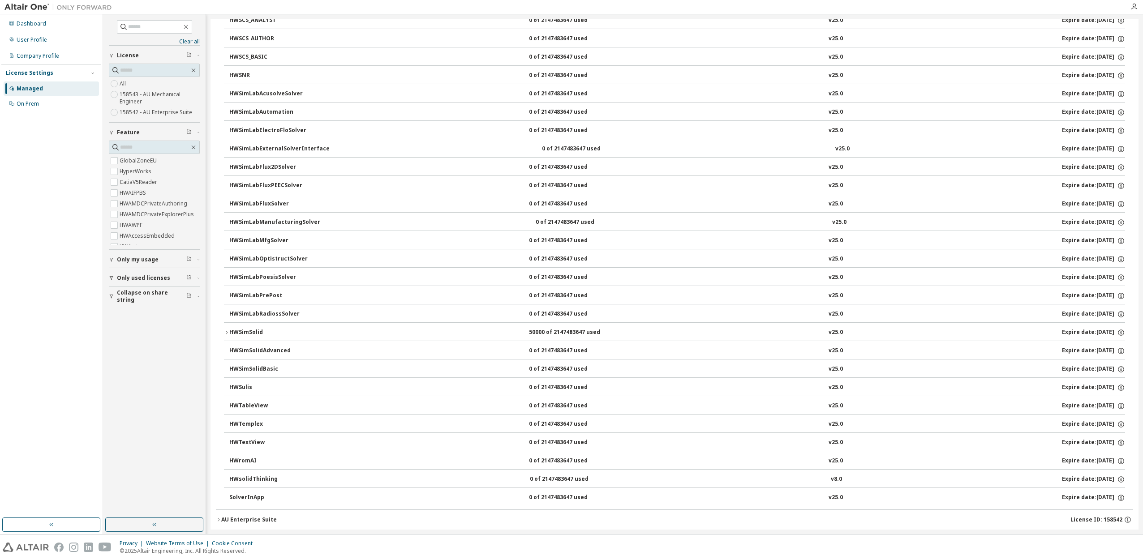
scroll to position [3468, 0]
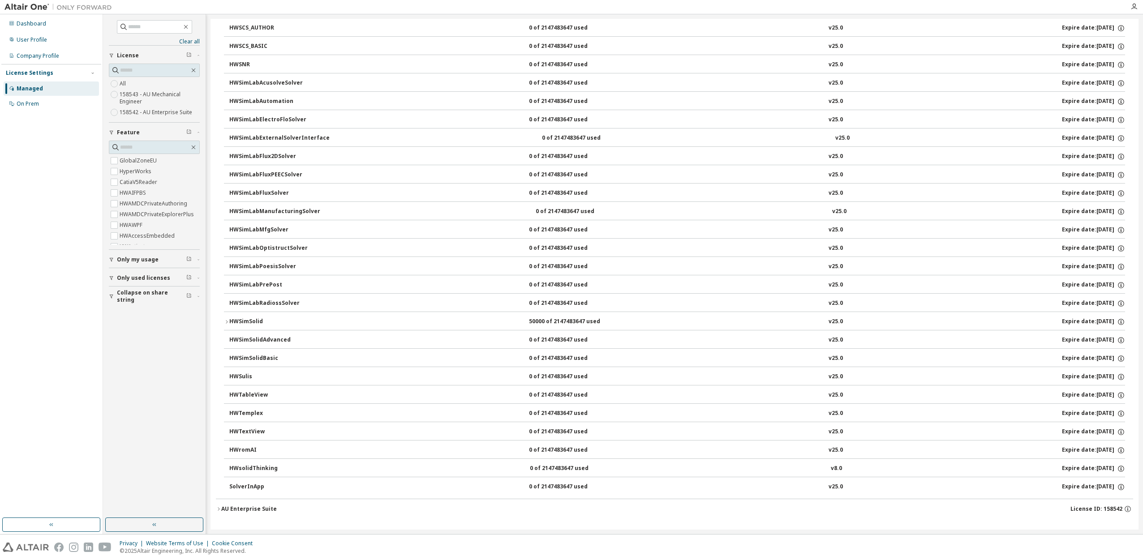
click at [228, 322] on icon "button" at bounding box center [226, 321] width 5 height 5
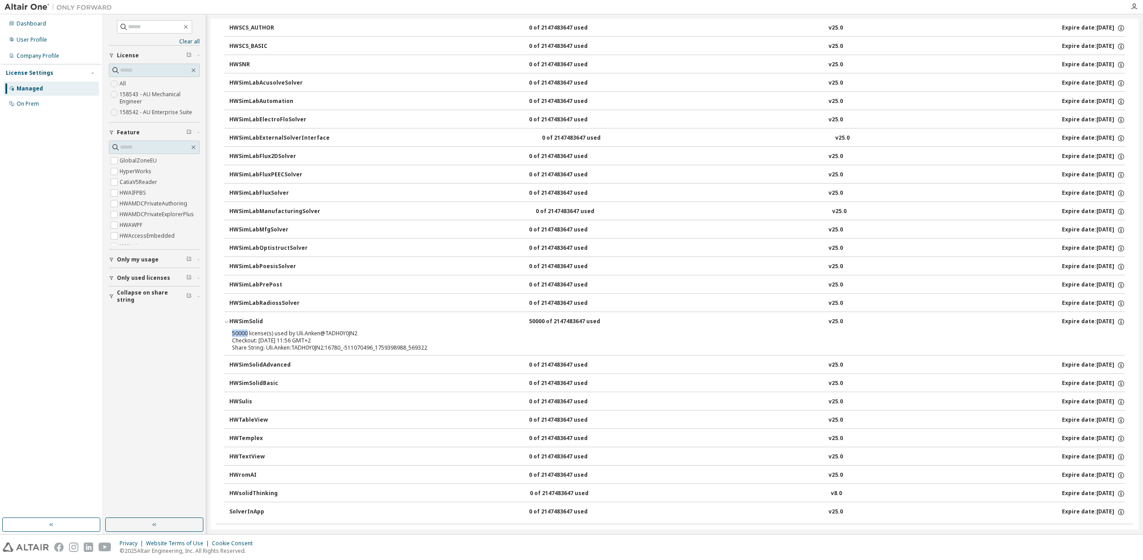
drag, startPoint x: 232, startPoint y: 333, endPoint x: 246, endPoint y: 333, distance: 13.9
click at [246, 333] on div "50000 license(s) used by Uli.Anken@TADH0Y0JN2" at bounding box center [664, 333] width 864 height 7
click at [442, 482] on button "HWromAI 0 of 2147483647 used v25.0 Expire date: 2025-10-10" at bounding box center [677, 476] width 896 height 20
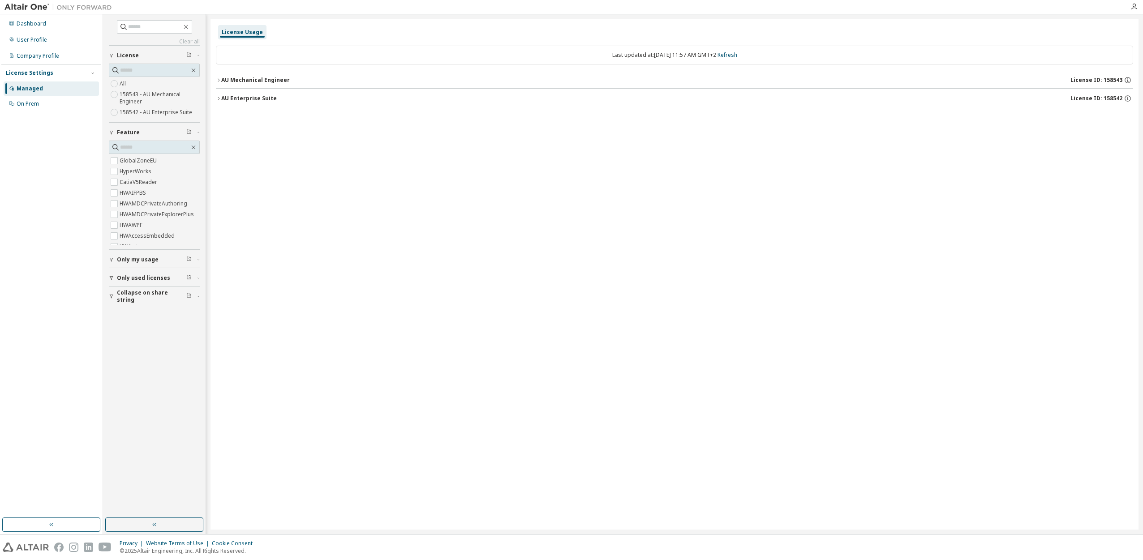
click at [111, 258] on icon "button" at bounding box center [111, 259] width 5 height 5
click at [215, 80] on div "License Usage Last updated at: Thu 2025-10-02 11:57 AM GMT+2 Refresh AU Mechani…" at bounding box center [675, 274] width 928 height 511
click at [219, 77] on button "AU Mechanical Engineer License ID: 158543" at bounding box center [674, 80] width 917 height 20
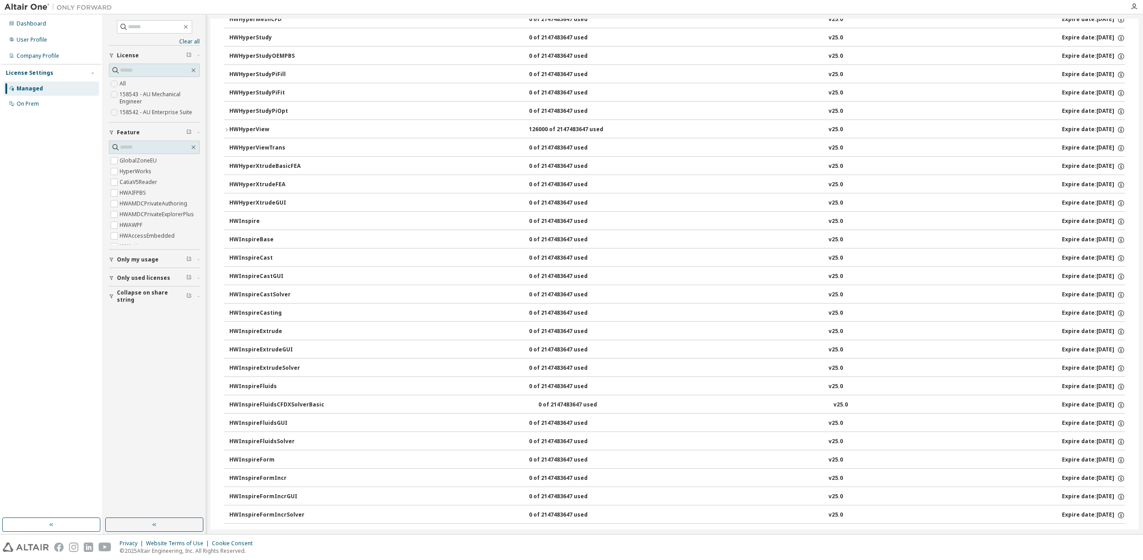
scroll to position [1642, 0]
click at [227, 128] on icon "button" at bounding box center [226, 127] width 5 height 5
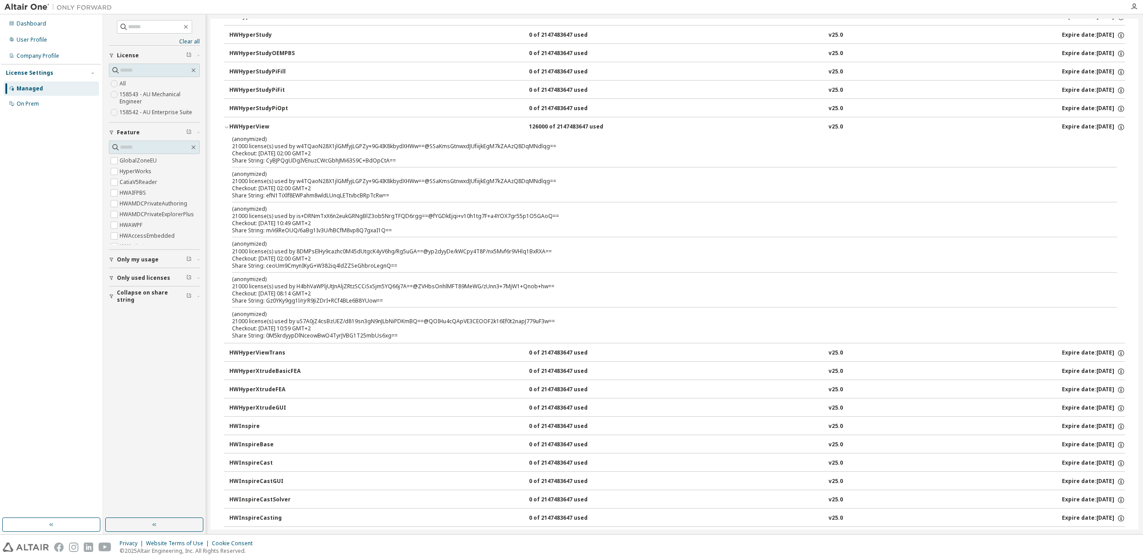
click at [227, 128] on icon "button" at bounding box center [226, 127] width 5 height 5
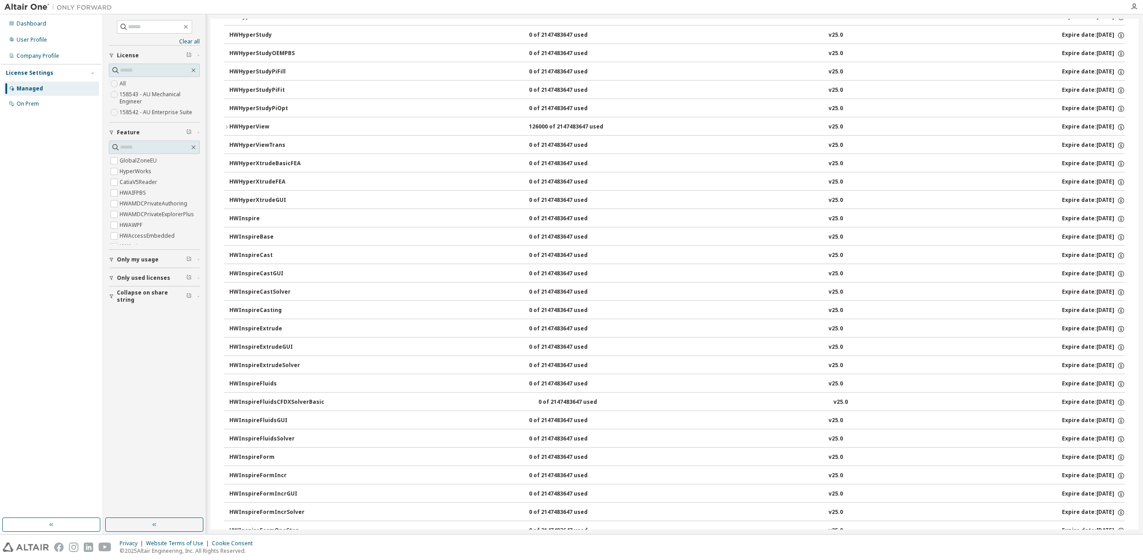
click at [150, 263] on button "Only my usage" at bounding box center [154, 260] width 91 height 20
click at [122, 304] on span "Only used licenses" at bounding box center [143, 304] width 53 height 7
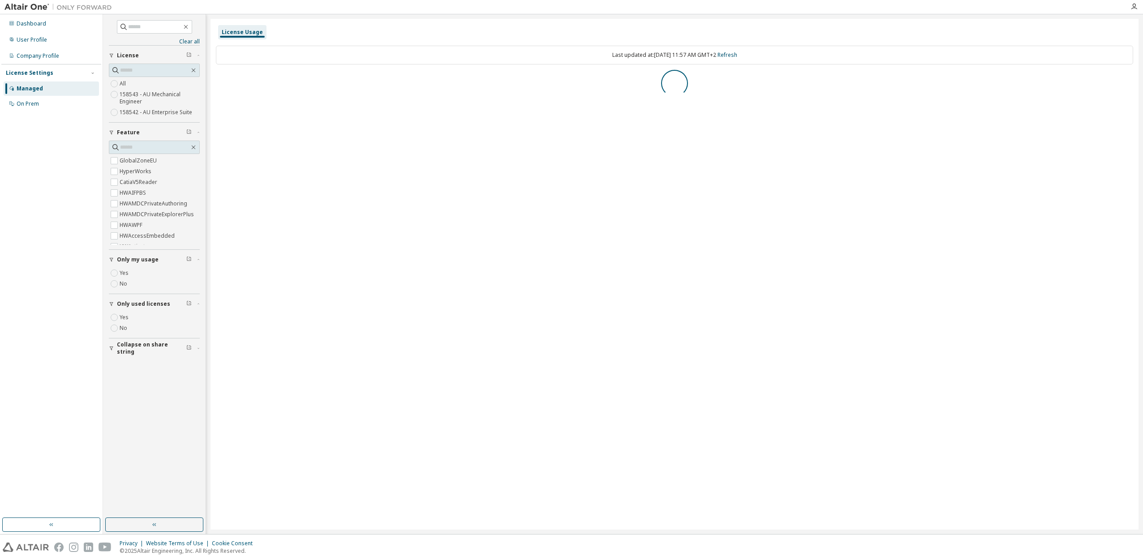
scroll to position [0, 0]
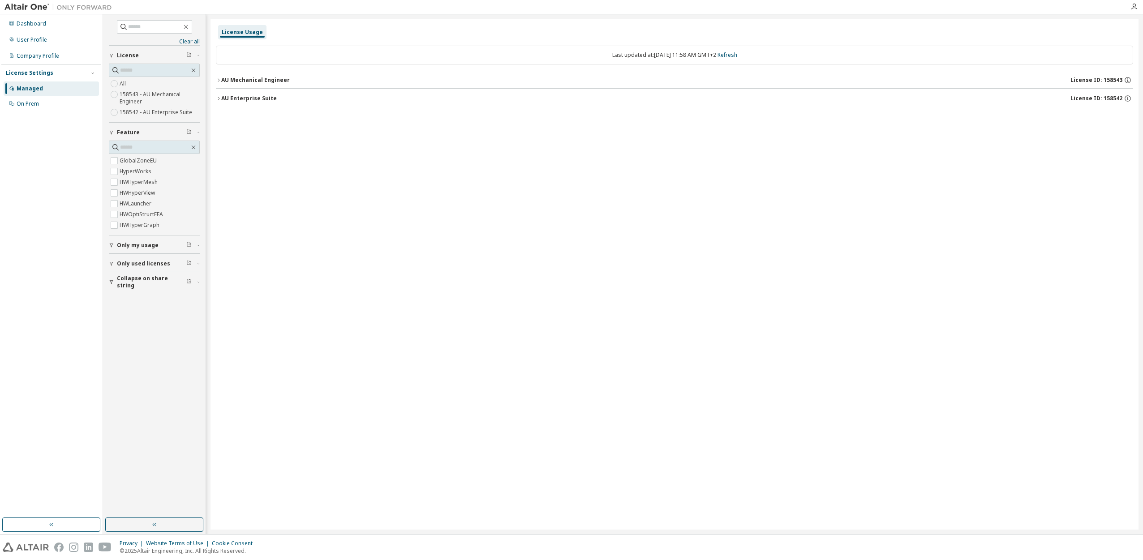
click at [126, 244] on span "Only my usage" at bounding box center [138, 245] width 42 height 7
click at [138, 284] on button "Only used licenses" at bounding box center [154, 290] width 91 height 20
click at [144, 331] on span "Collapse on share string" at bounding box center [151, 334] width 69 height 14
click at [222, 83] on div "AU Mechanical Engineer" at bounding box center [255, 80] width 69 height 7
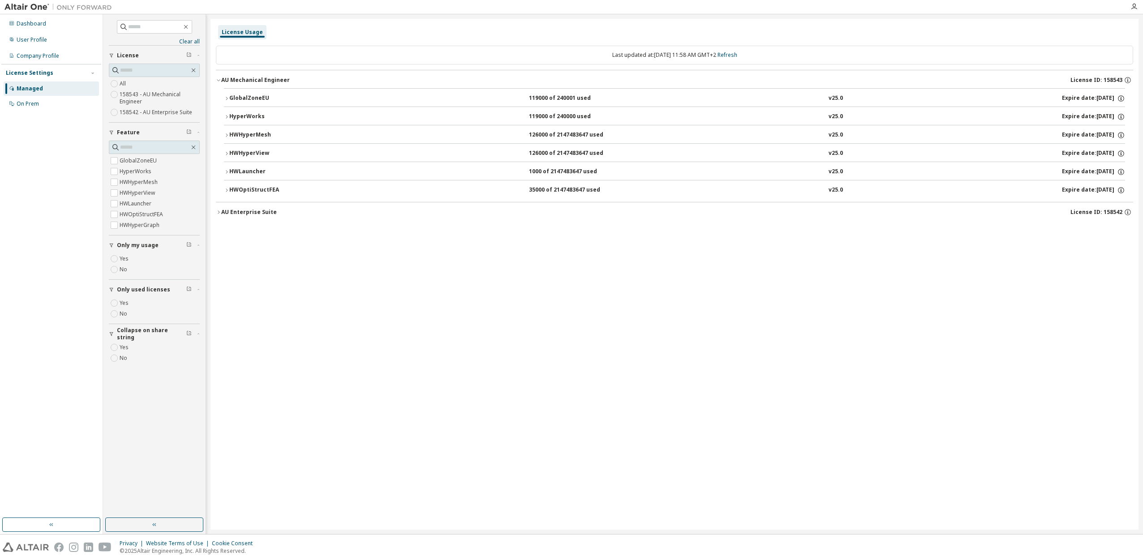
click at [228, 189] on icon "button" at bounding box center [226, 190] width 5 height 5
click at [227, 169] on icon "button" at bounding box center [226, 171] width 5 height 5
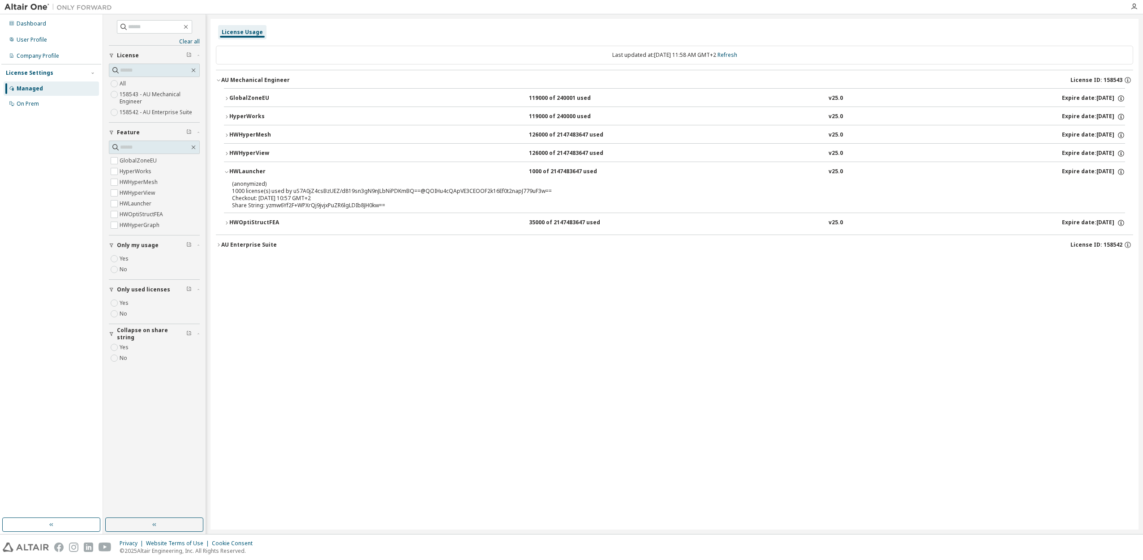
click at [227, 169] on icon "button" at bounding box center [226, 171] width 5 height 5
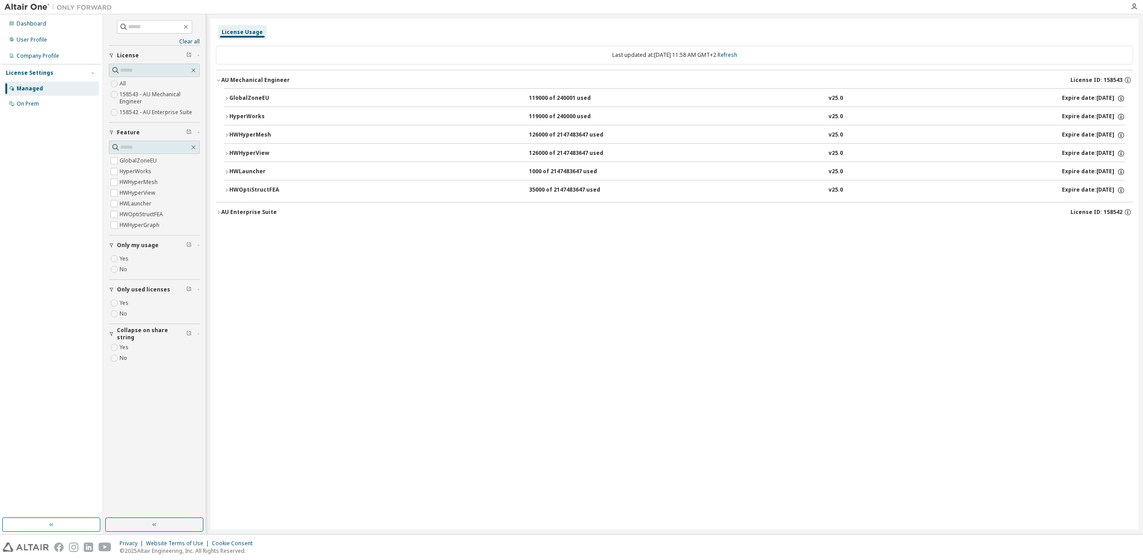
click at [226, 152] on icon "button" at bounding box center [227, 153] width 2 height 3
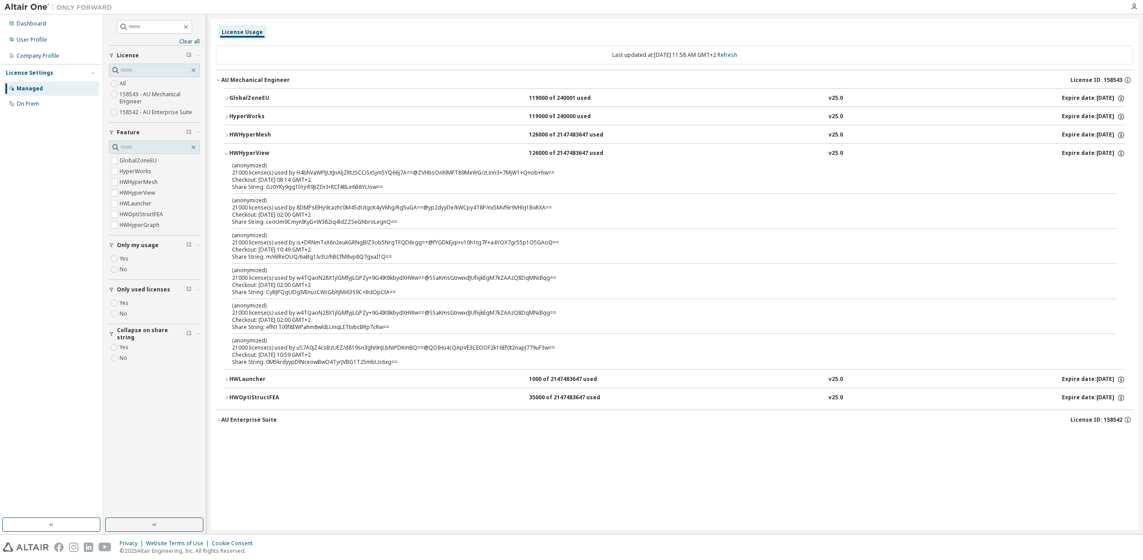
click at [226, 152] on icon "button" at bounding box center [226, 153] width 5 height 5
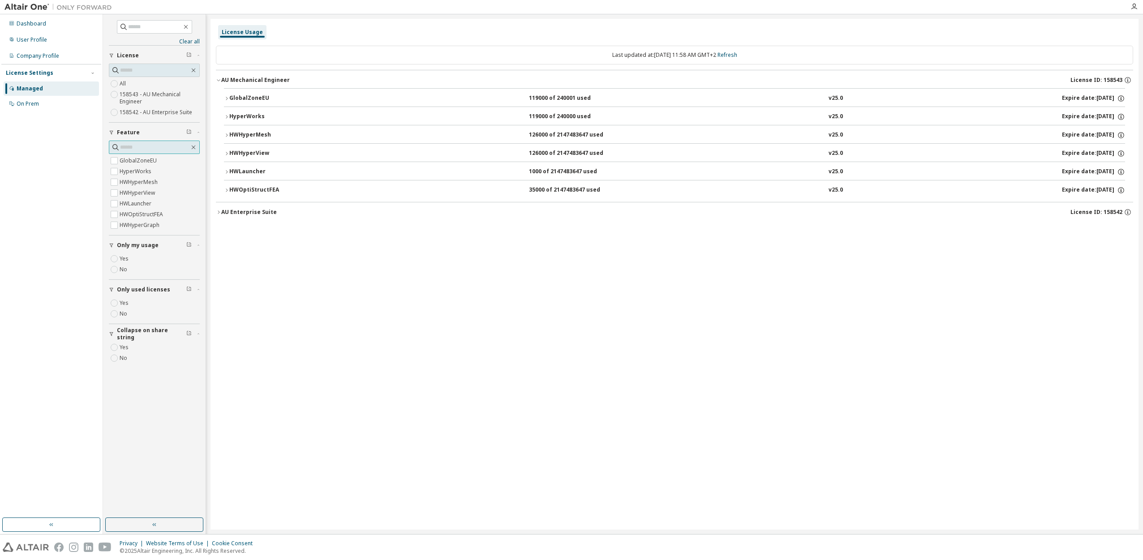
click at [144, 148] on input "text" at bounding box center [154, 147] width 69 height 9
type input "*"
click at [225, 189] on icon "button" at bounding box center [226, 190] width 5 height 5
click at [228, 174] on icon "button" at bounding box center [226, 171] width 5 height 5
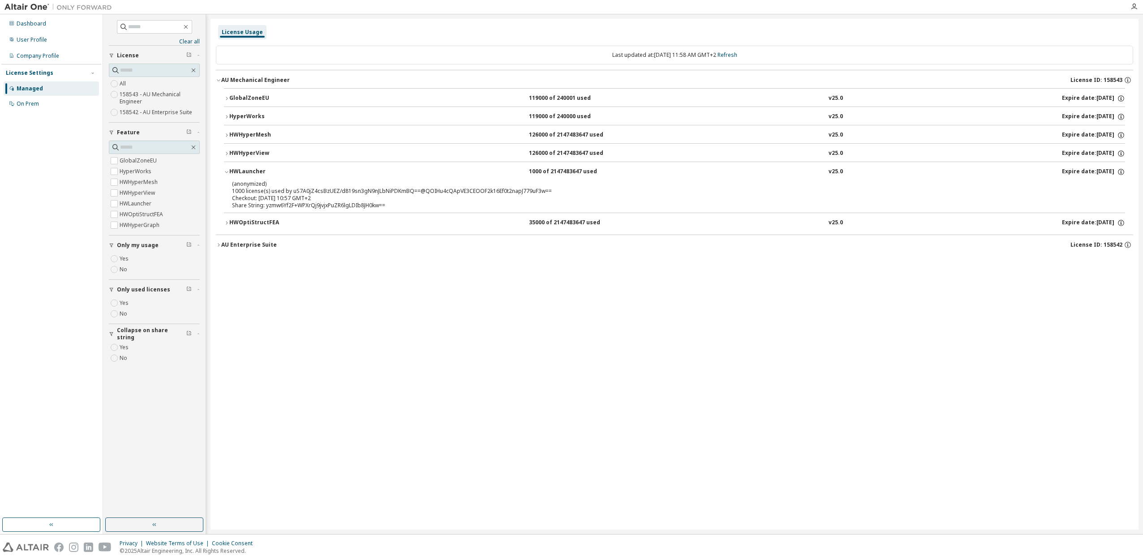
click at [228, 172] on icon "button" at bounding box center [226, 171] width 5 height 5
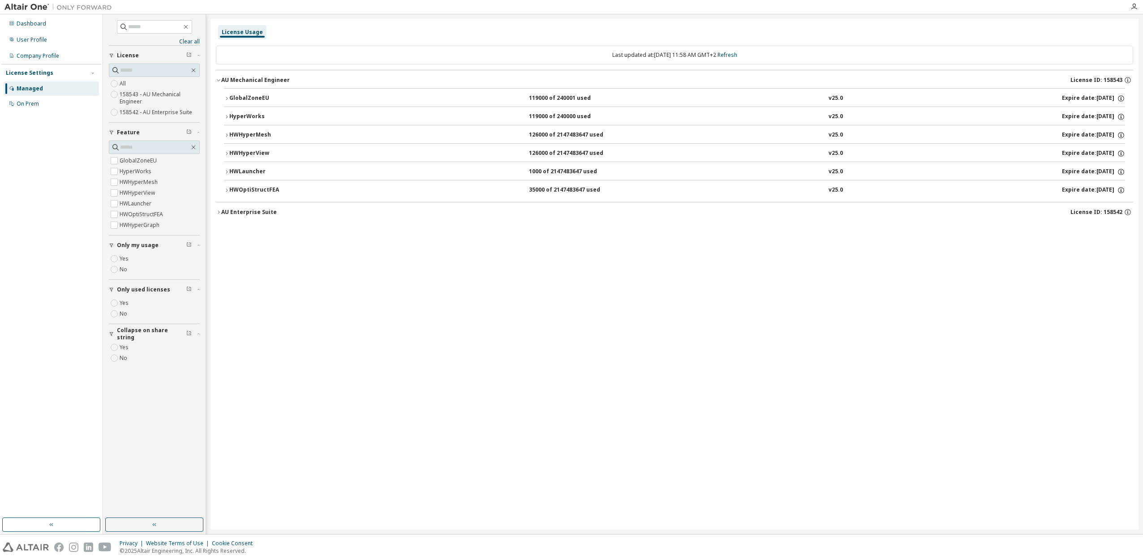
click at [228, 156] on button "HWHyperView 126000 of 2147483647 used v25.0 Expire date: 2025-10-10" at bounding box center [674, 154] width 901 height 20
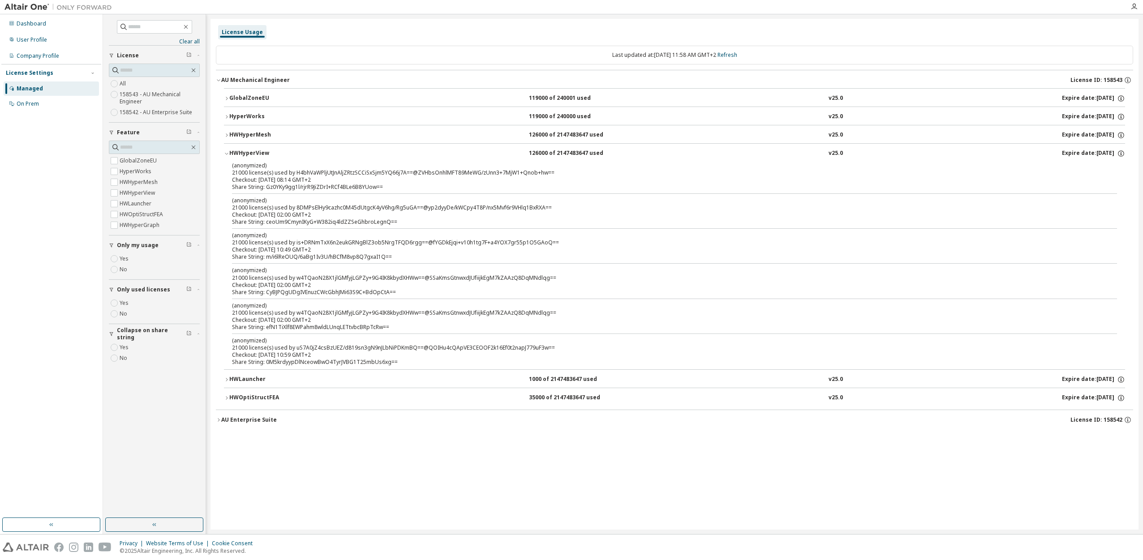
click at [228, 156] on button "HWHyperView 126000 of 2147483647 used v25.0 Expire date: 2025-10-10" at bounding box center [674, 154] width 901 height 20
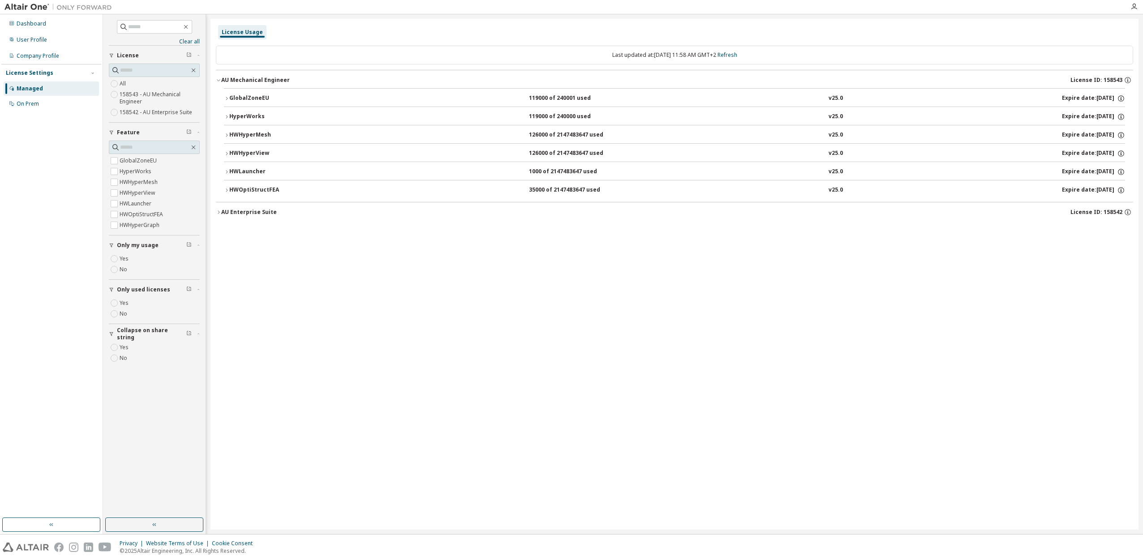
click at [227, 134] on icon "button" at bounding box center [227, 134] width 2 height 3
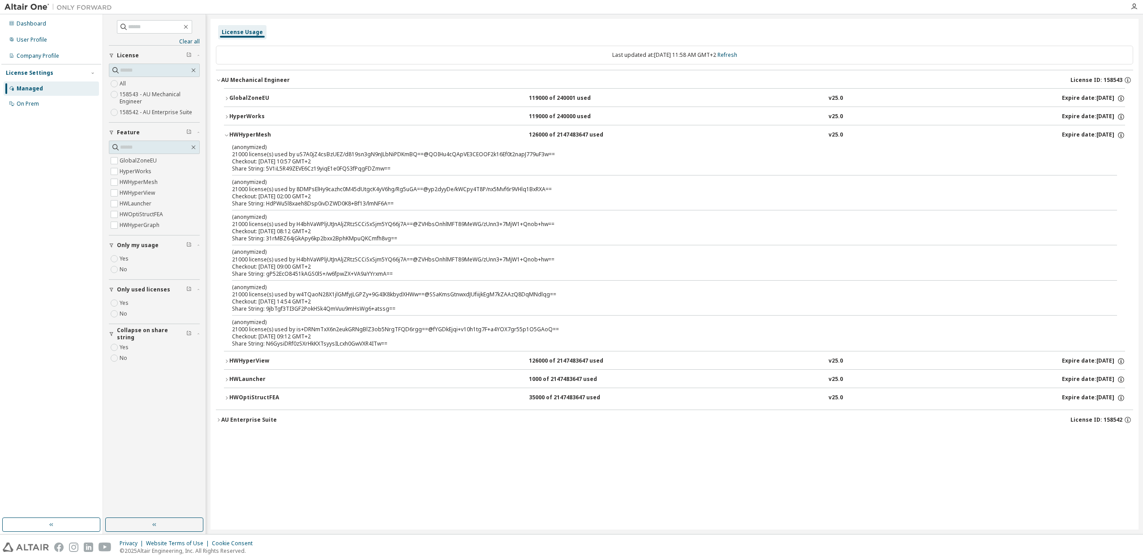
click at [227, 134] on icon "button" at bounding box center [226, 135] width 5 height 5
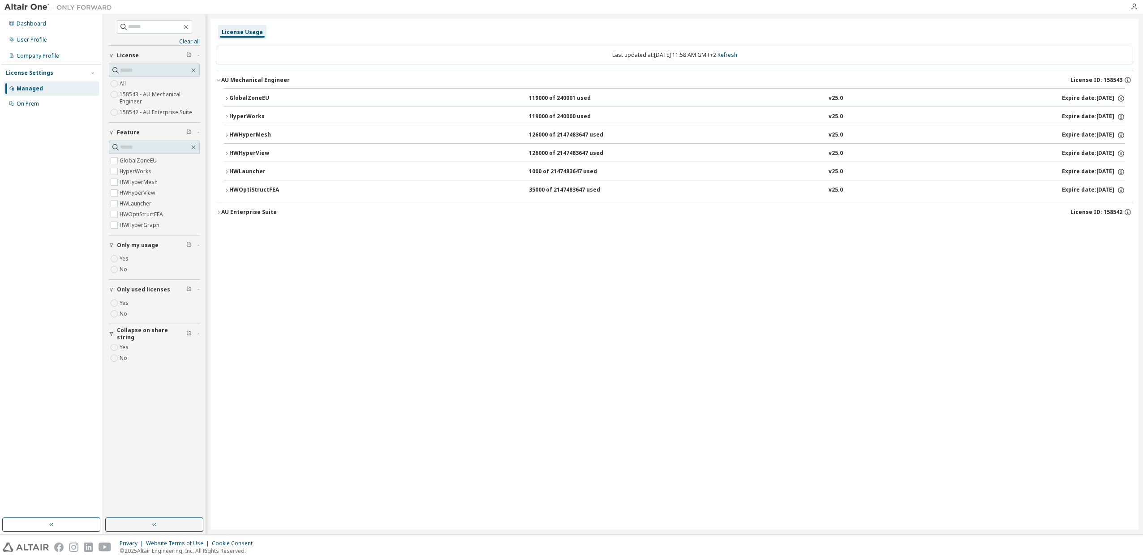
click at [227, 122] on button "HyperWorks 119000 of 240000 used v25.0 Expire date: 2025-10-10" at bounding box center [674, 117] width 901 height 20
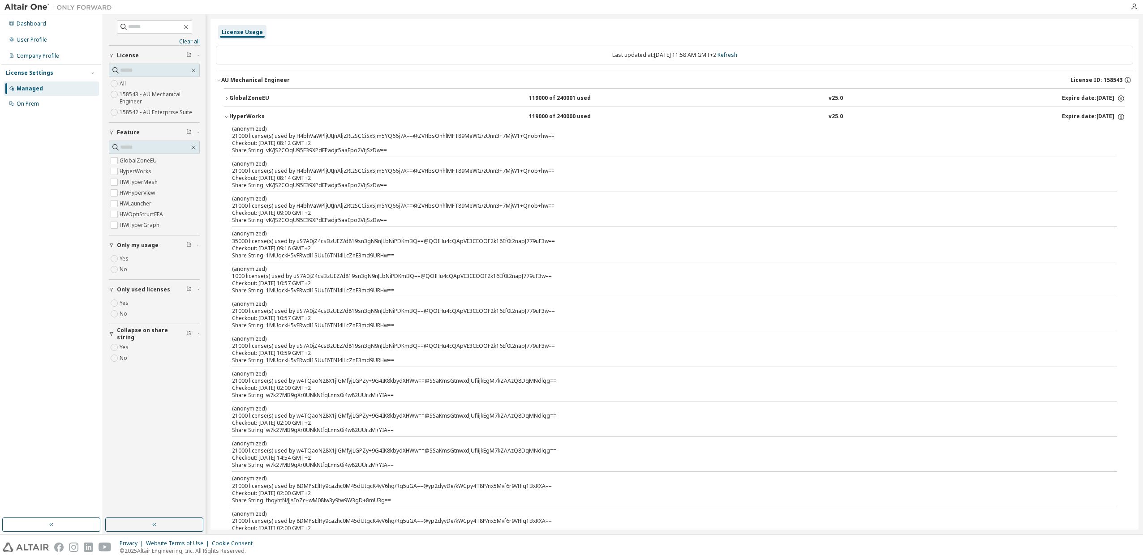
click at [227, 117] on icon "button" at bounding box center [226, 116] width 5 height 5
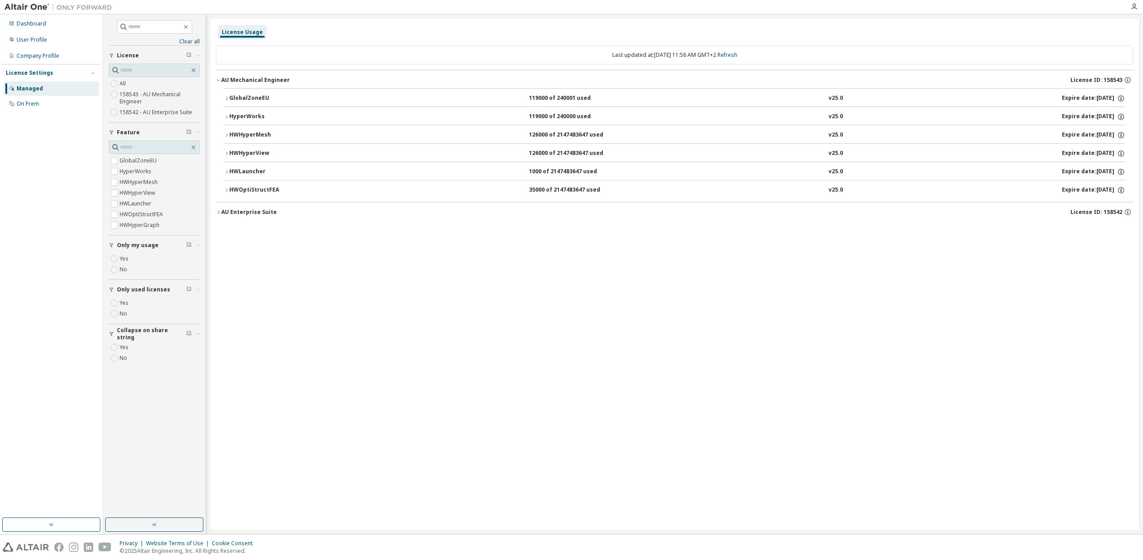
click at [229, 94] on button "GlobalZoneEU 119000 of 240001 used v25.0 Expire date: 2025-10-10" at bounding box center [674, 99] width 901 height 20
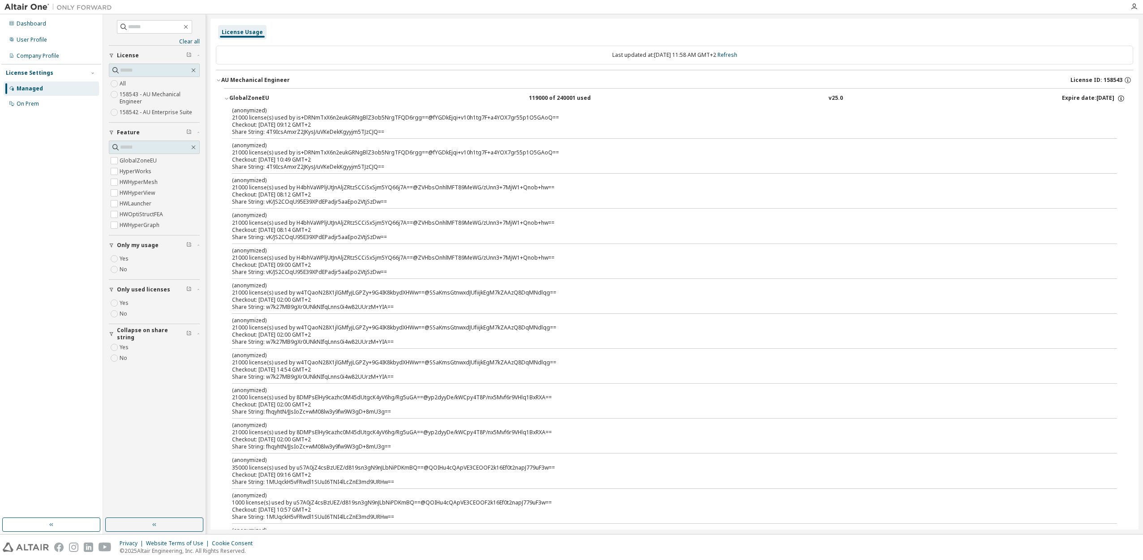
click at [230, 97] on div "GlobalZoneEU" at bounding box center [269, 99] width 81 height 8
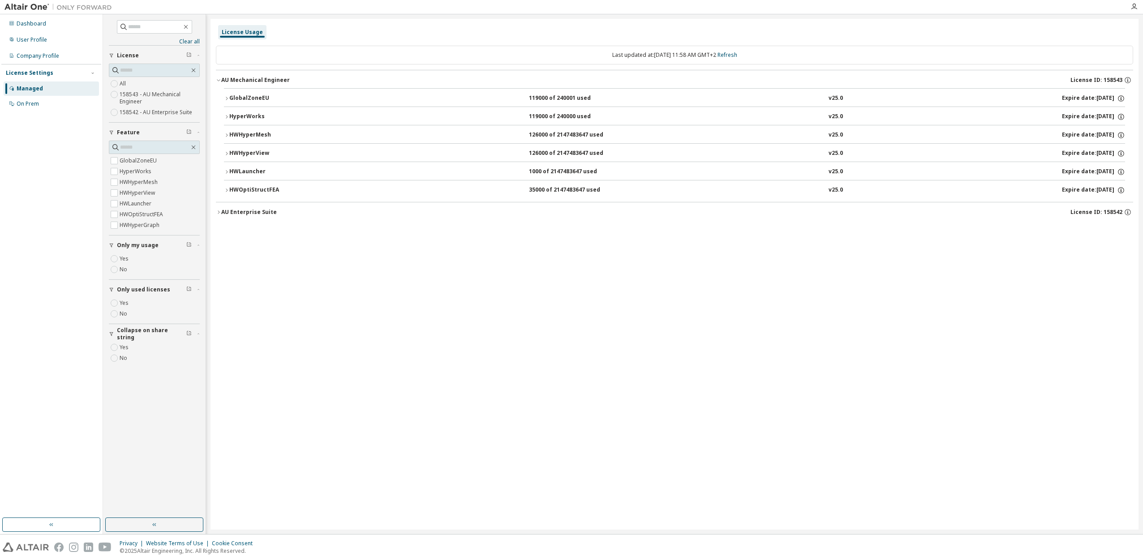
click at [218, 77] on button "AU Mechanical Engineer License ID: 158543" at bounding box center [674, 80] width 917 height 20
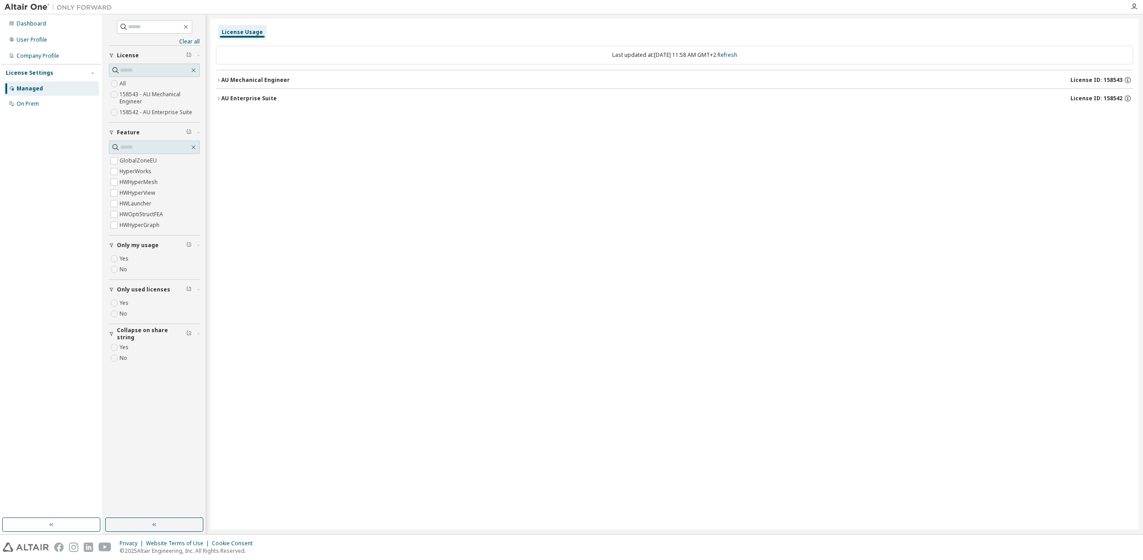
click at [232, 101] on div "AU Enterprise Suite" at bounding box center [249, 98] width 56 height 7
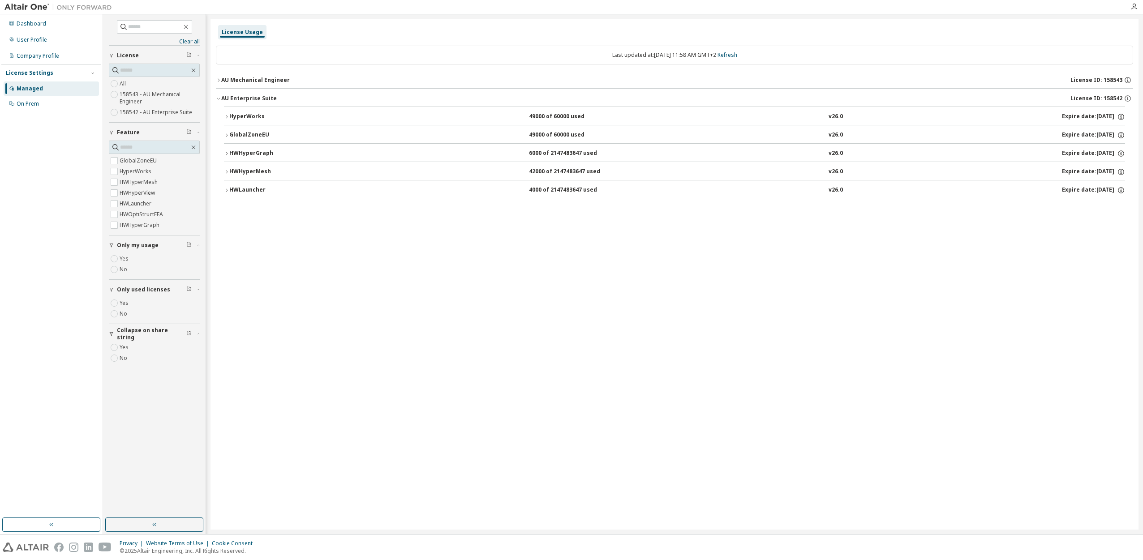
click at [221, 79] on div "AU Mechanical Engineer" at bounding box center [255, 80] width 69 height 7
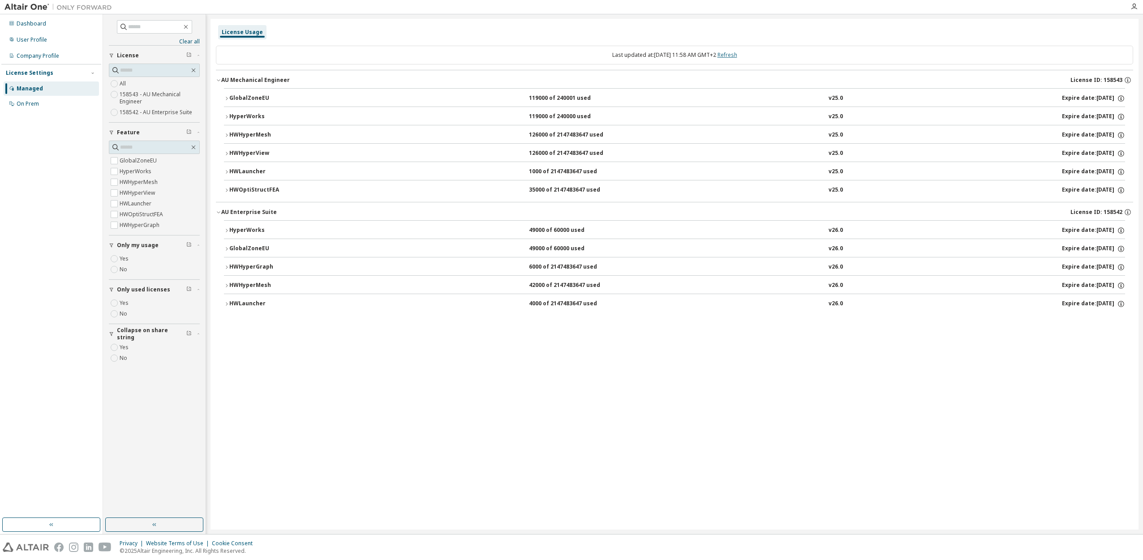
click at [737, 53] on link "Refresh" at bounding box center [728, 55] width 20 height 8
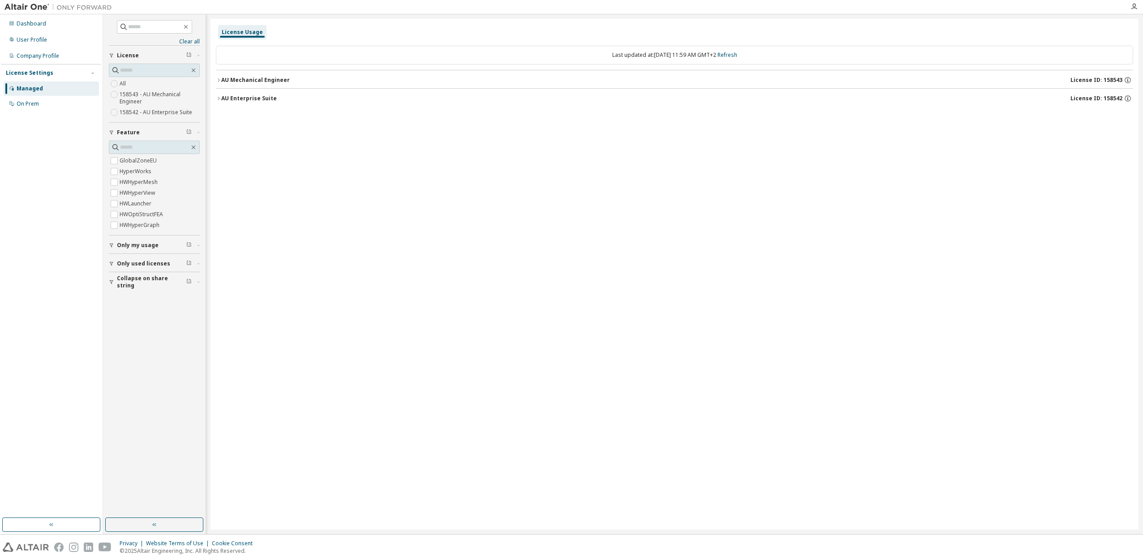
click at [155, 245] on span "Only my usage" at bounding box center [138, 245] width 42 height 7
click at [147, 286] on span "Only used licenses" at bounding box center [143, 289] width 53 height 7
click at [219, 78] on icon "button" at bounding box center [218, 79] width 5 height 5
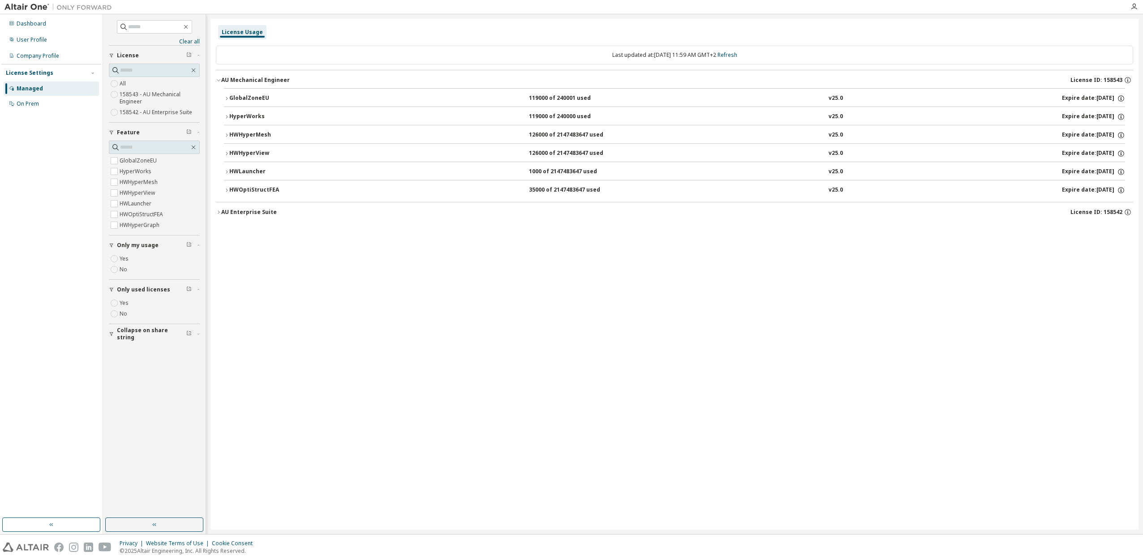
click at [216, 212] on icon "button" at bounding box center [218, 212] width 5 height 5
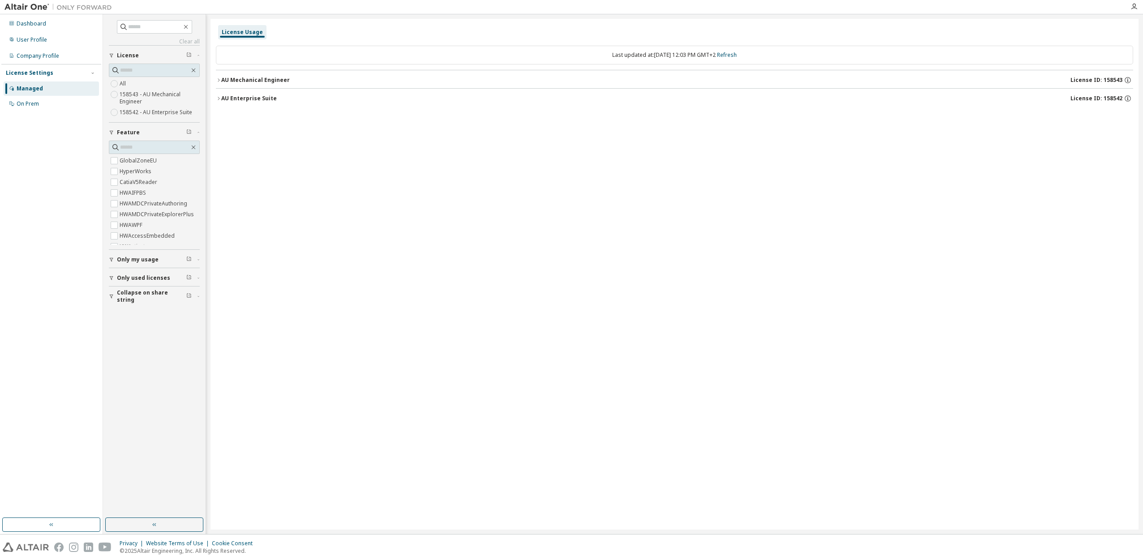
click at [125, 176] on label "HyperWorks" at bounding box center [137, 171] width 34 height 11
click at [125, 174] on label "HyperWorks" at bounding box center [137, 171] width 34 height 11
click at [117, 181] on span "Only my usage" at bounding box center [138, 180] width 42 height 7
click at [115, 263] on button "Only my usage" at bounding box center [154, 260] width 91 height 20
click at [118, 297] on button "Only used licenses" at bounding box center [154, 304] width 91 height 20
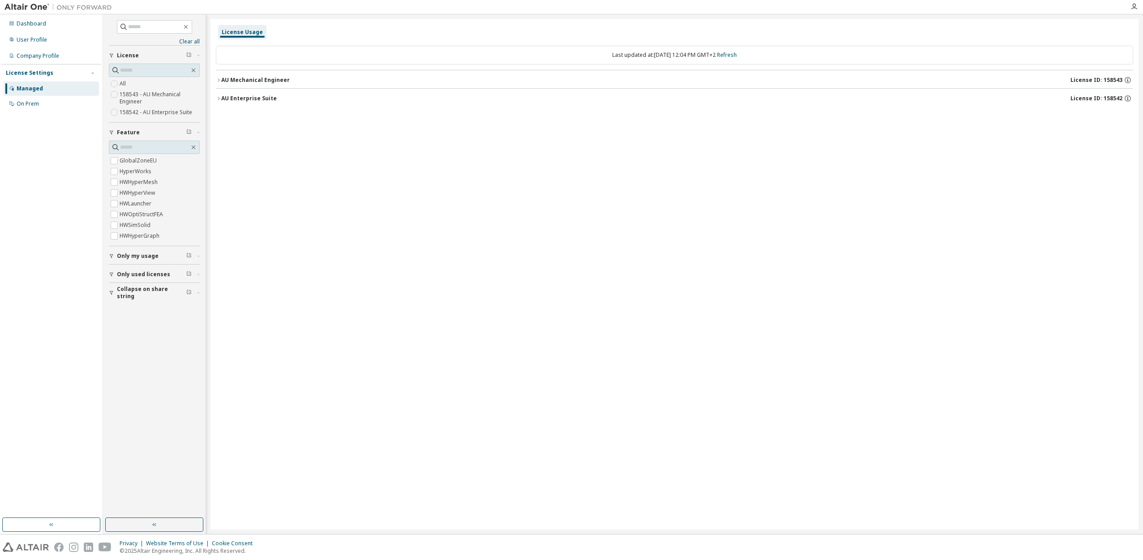
click at [223, 77] on div "AU Mechanical Engineer" at bounding box center [255, 80] width 69 height 7
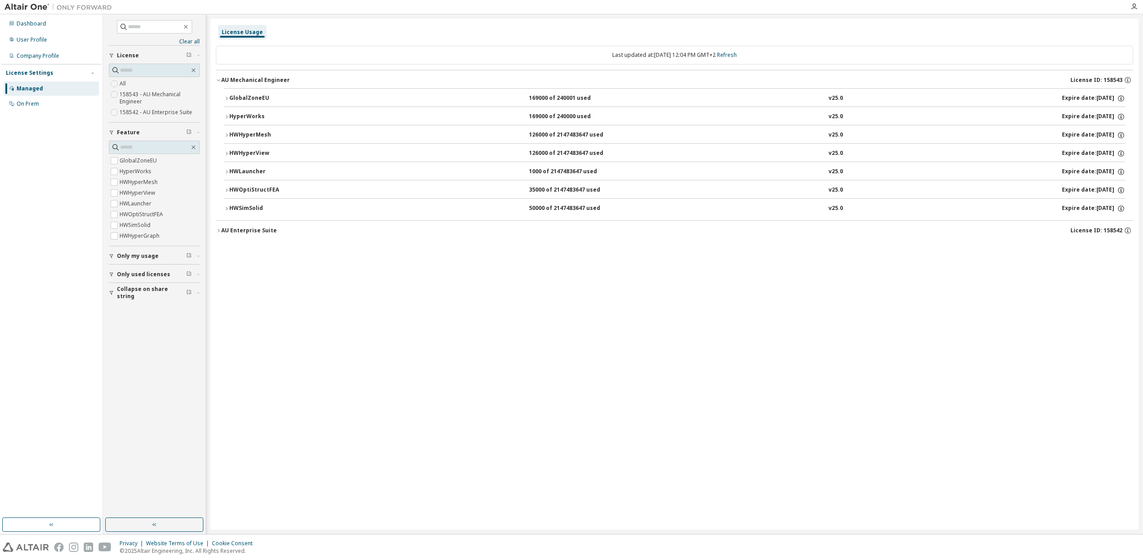
click at [226, 206] on icon "button" at bounding box center [226, 208] width 5 height 5
click at [230, 208] on div "HWSimSolid" at bounding box center [269, 209] width 81 height 8
